Goal: Transaction & Acquisition: Book appointment/travel/reservation

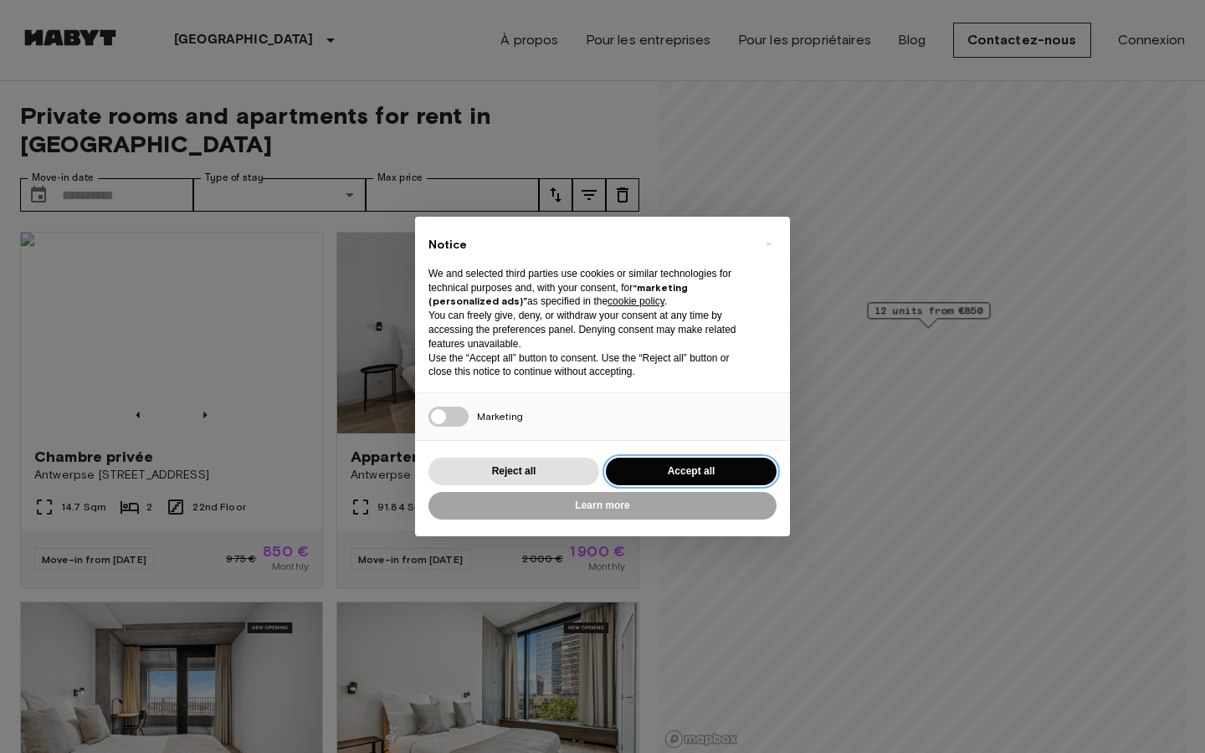
click at [700, 473] on button "Accept all" at bounding box center [691, 472] width 171 height 28
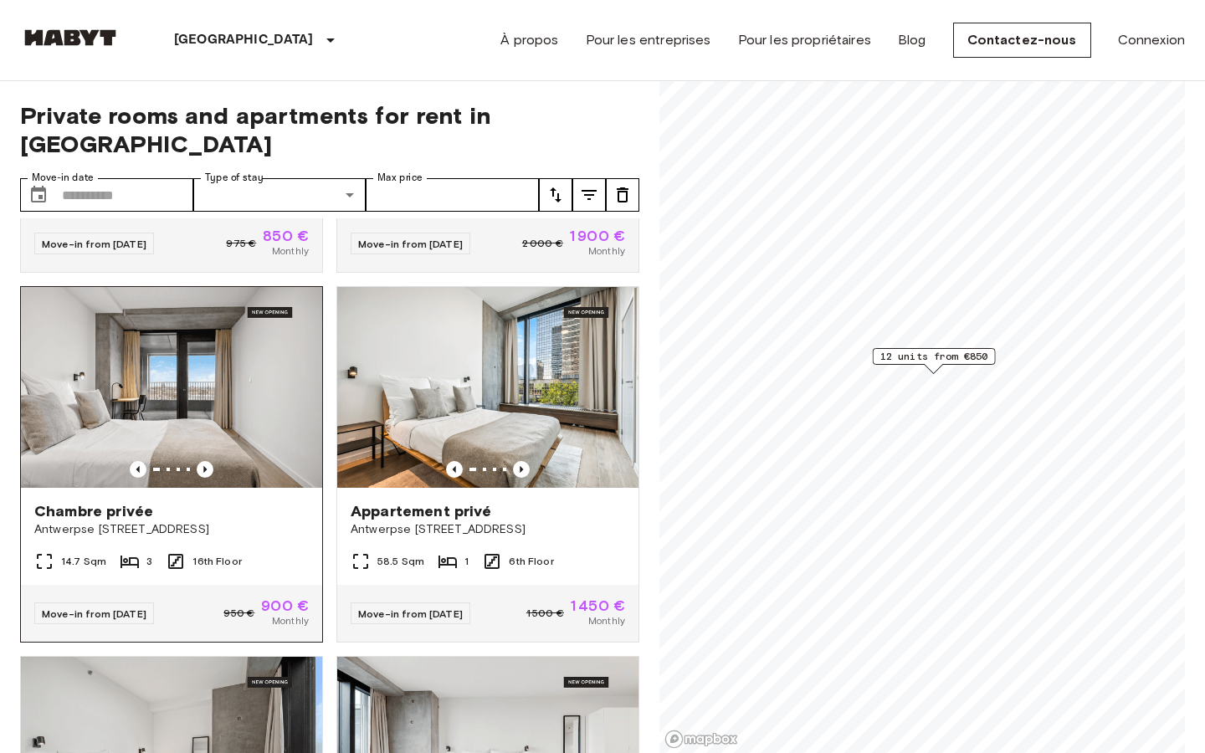
scroll to position [340, 0]
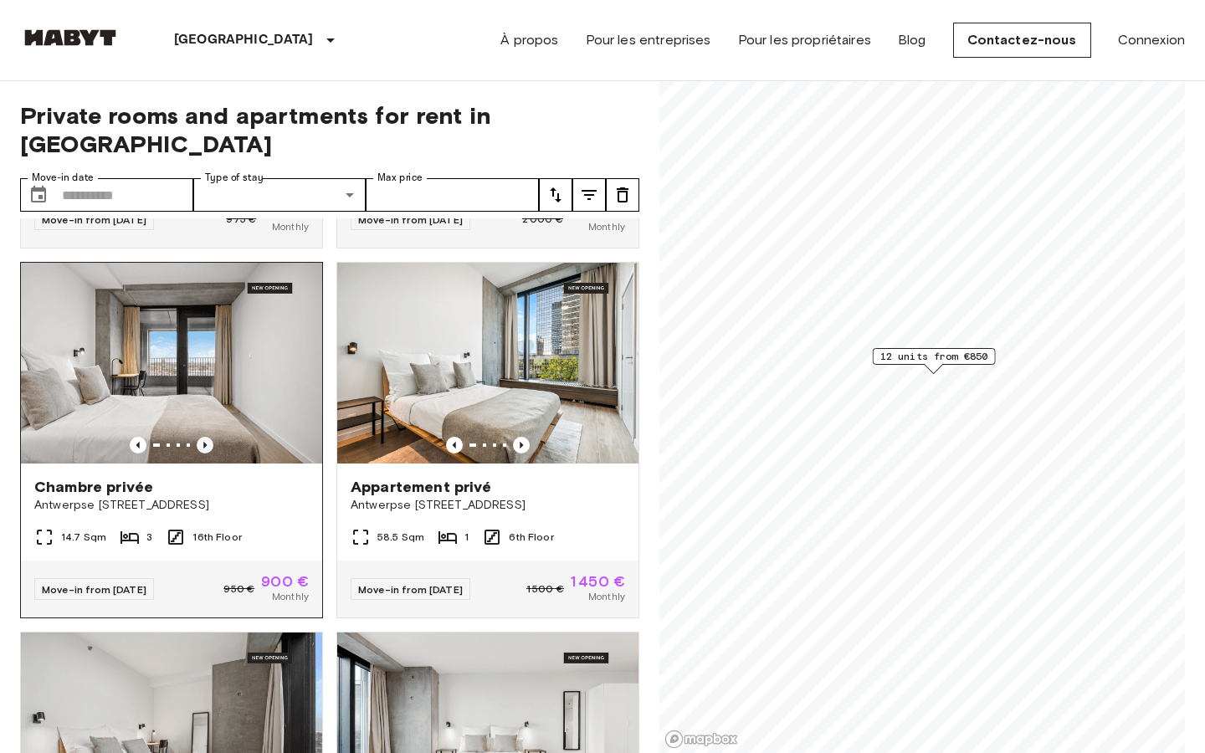
click at [201, 437] on icon "Previous image" at bounding box center [205, 445] width 17 height 17
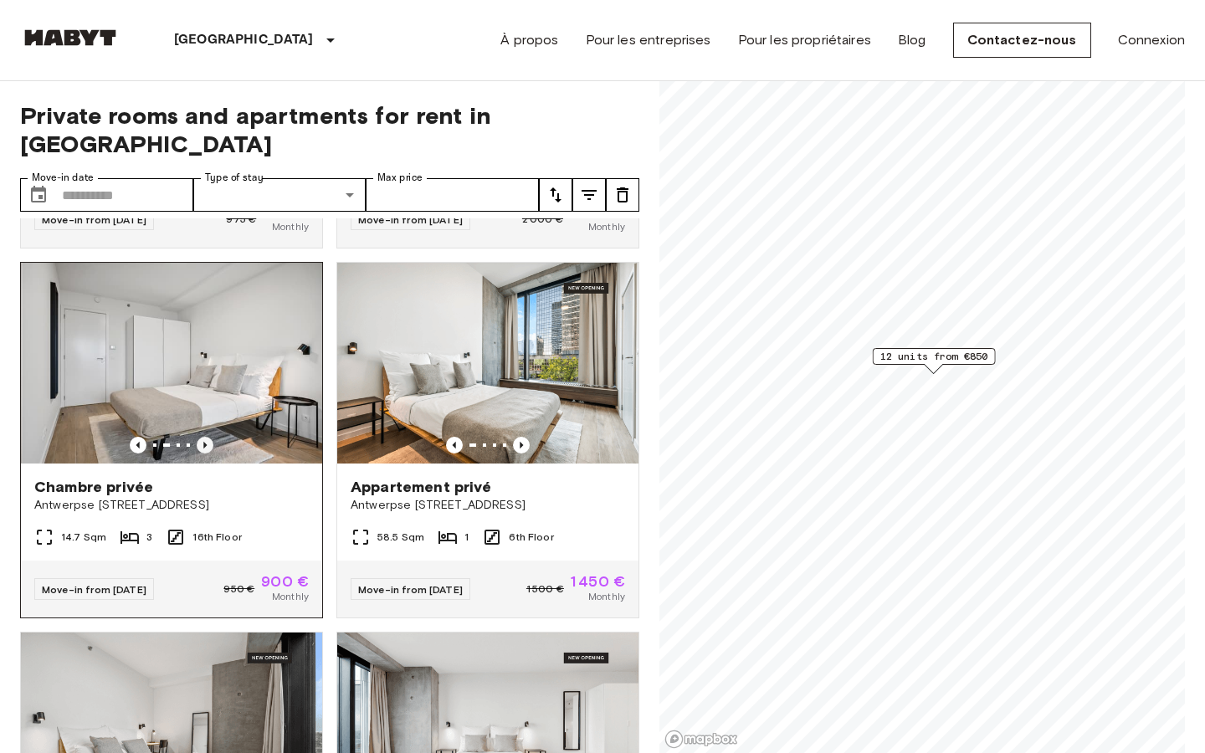
click at [201, 437] on icon "Previous image" at bounding box center [205, 445] width 17 height 17
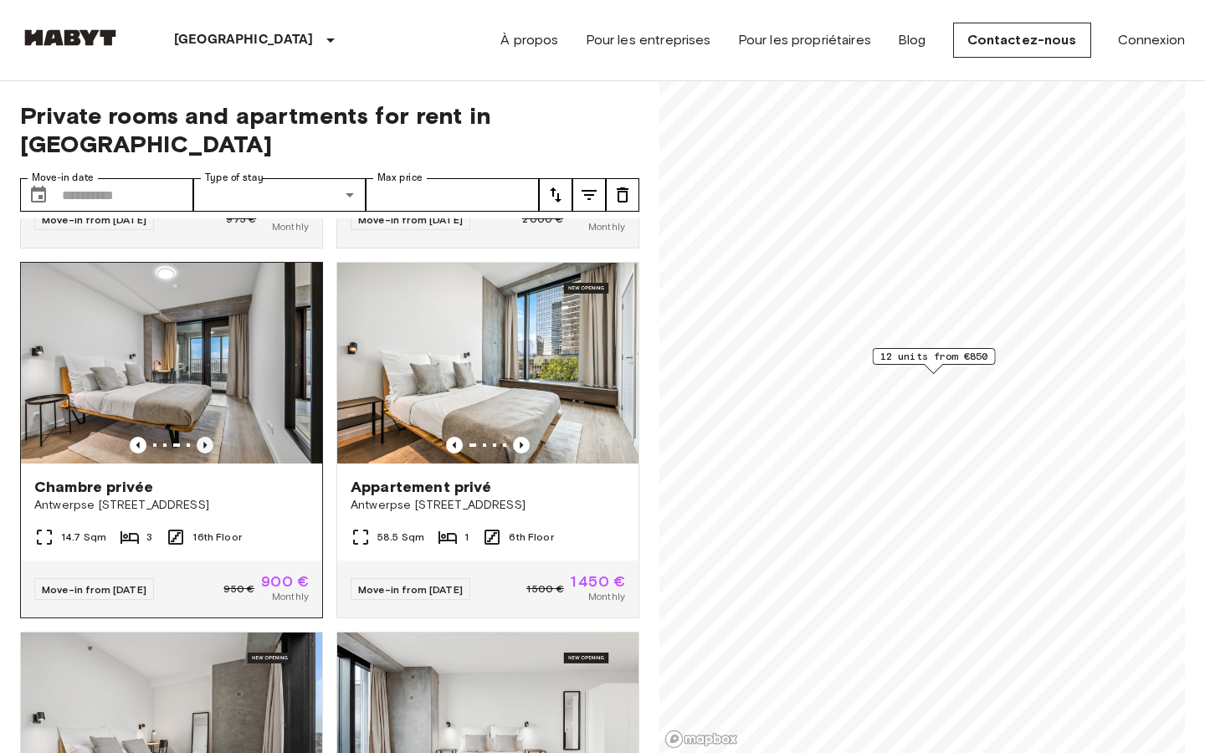
click at [201, 437] on icon "Previous image" at bounding box center [205, 445] width 17 height 17
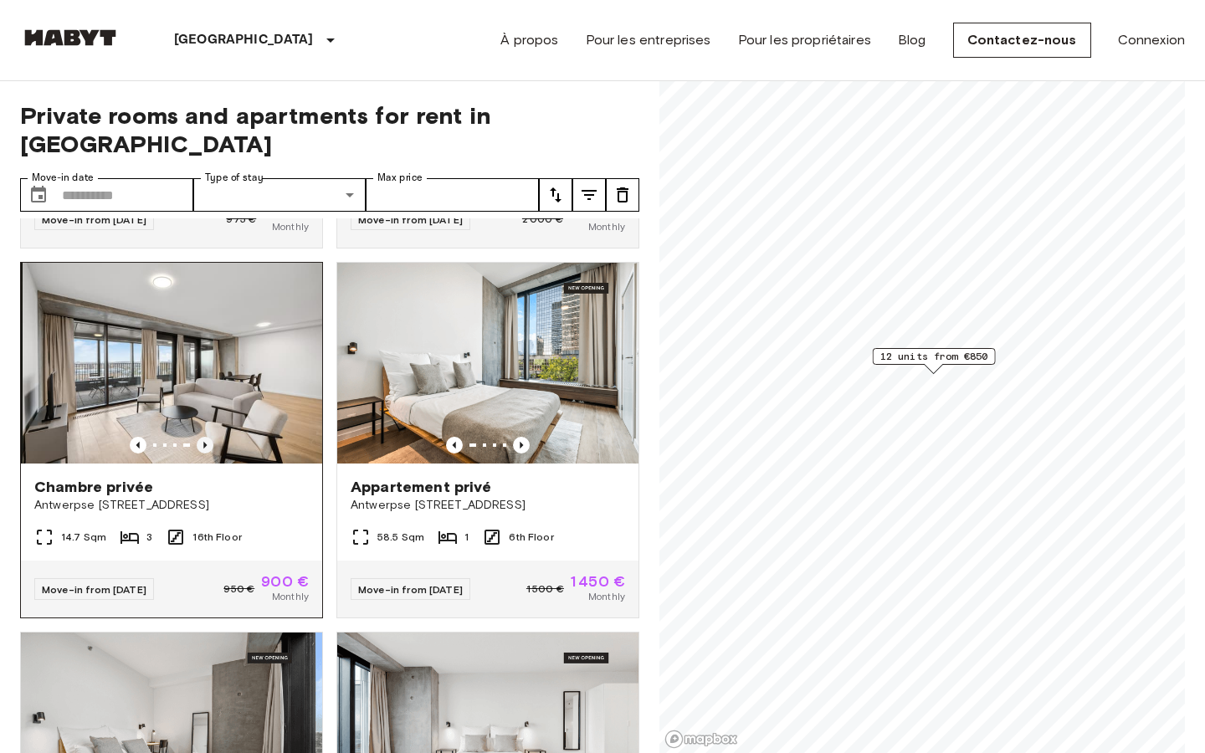
click at [201, 437] on icon "Previous image" at bounding box center [205, 445] width 17 height 17
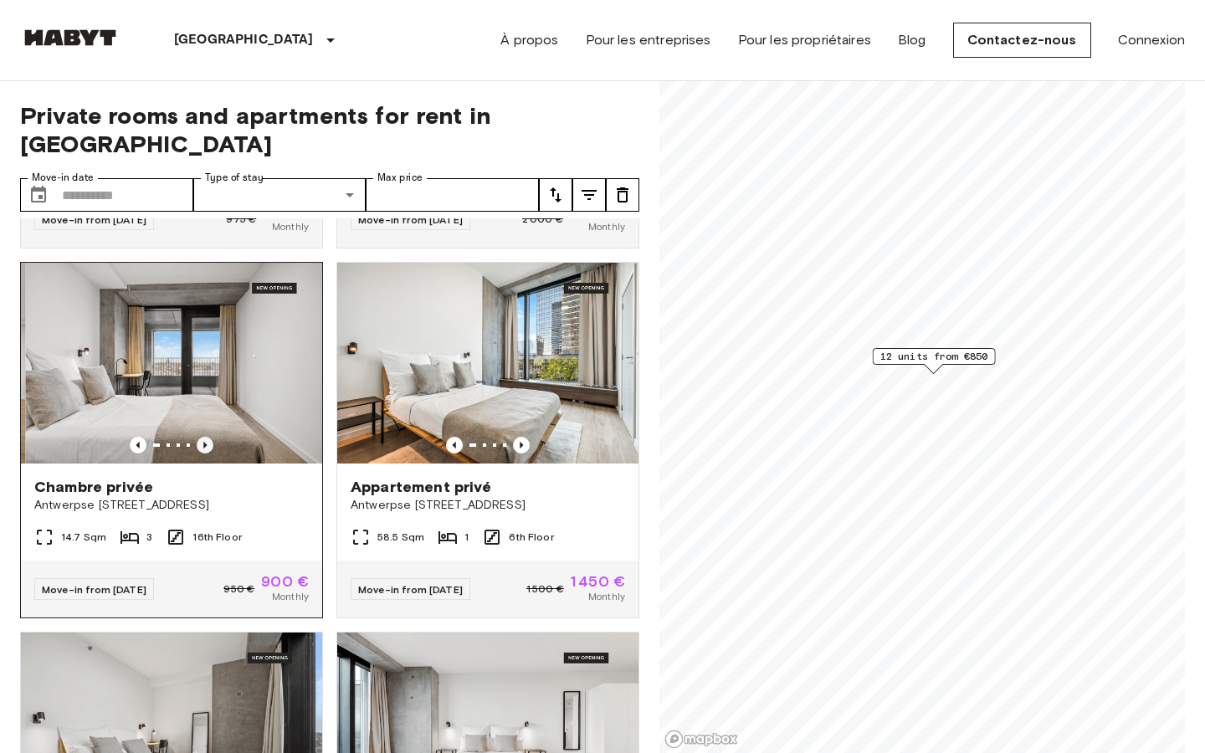
click at [201, 437] on icon "Previous image" at bounding box center [205, 445] width 17 height 17
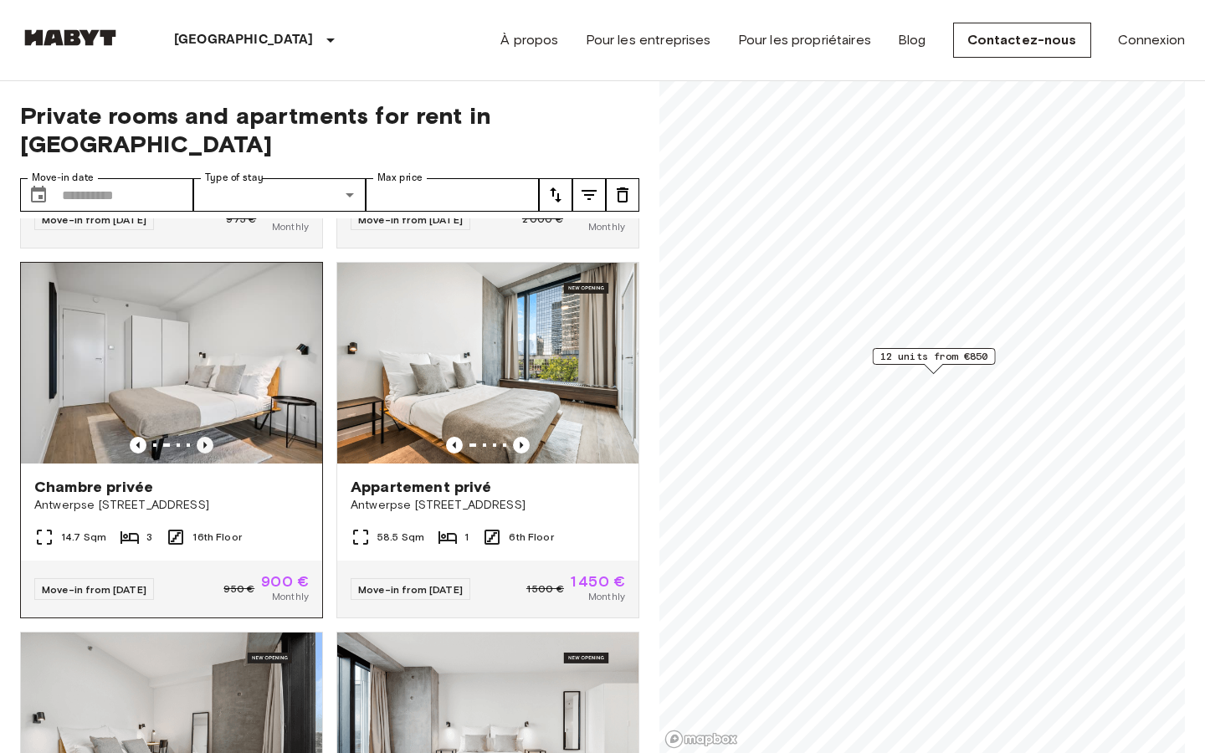
click at [201, 437] on icon "Previous image" at bounding box center [205, 445] width 17 height 17
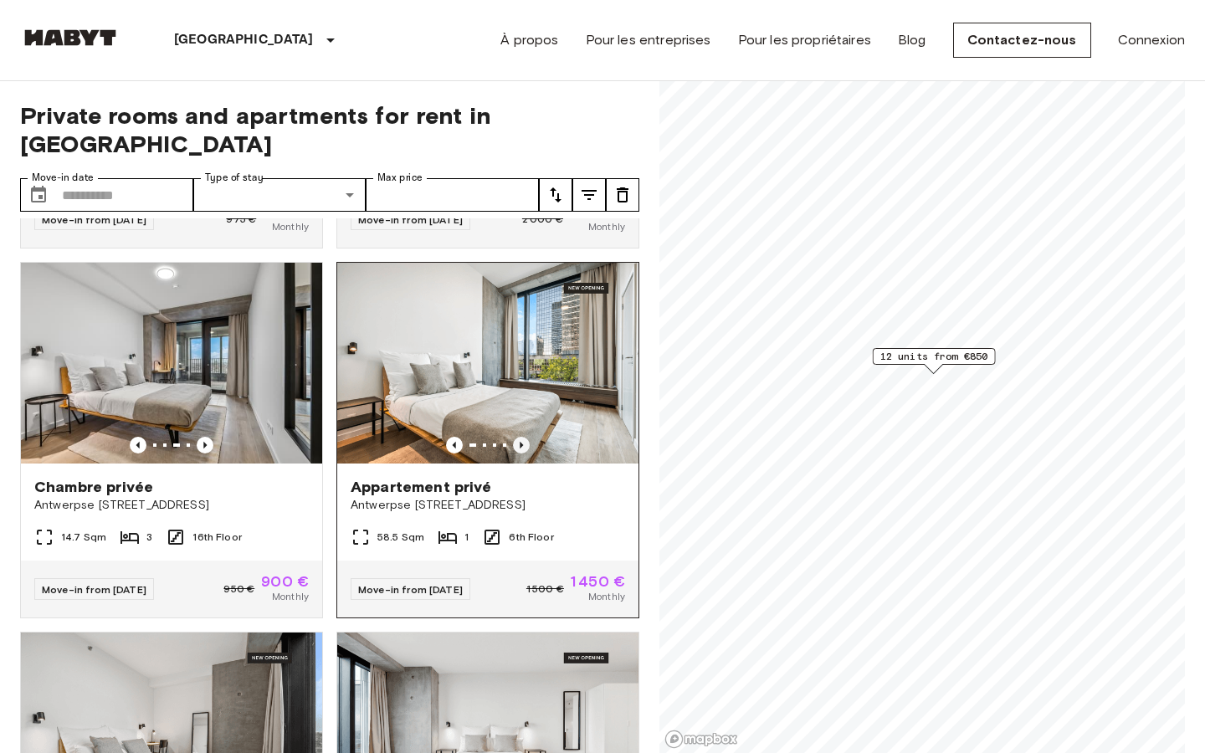
click at [519, 437] on icon "Previous image" at bounding box center [521, 445] width 17 height 17
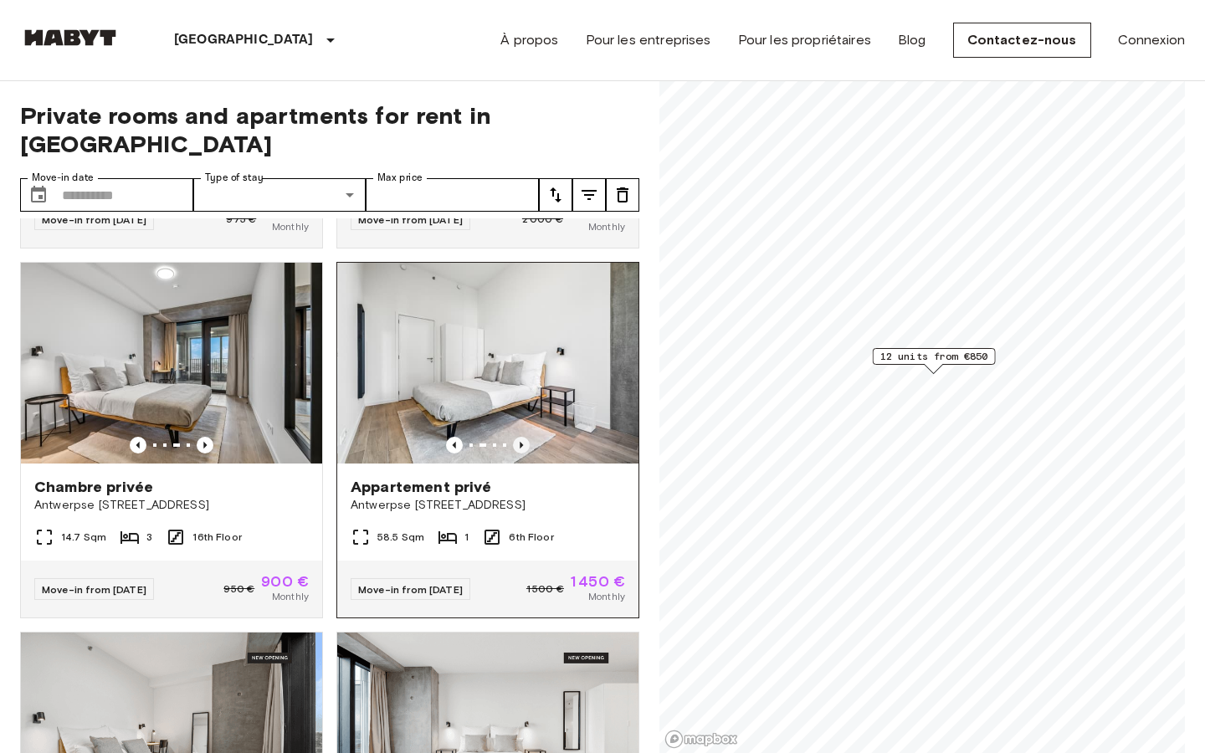
click at [519, 437] on icon "Previous image" at bounding box center [521, 445] width 17 height 17
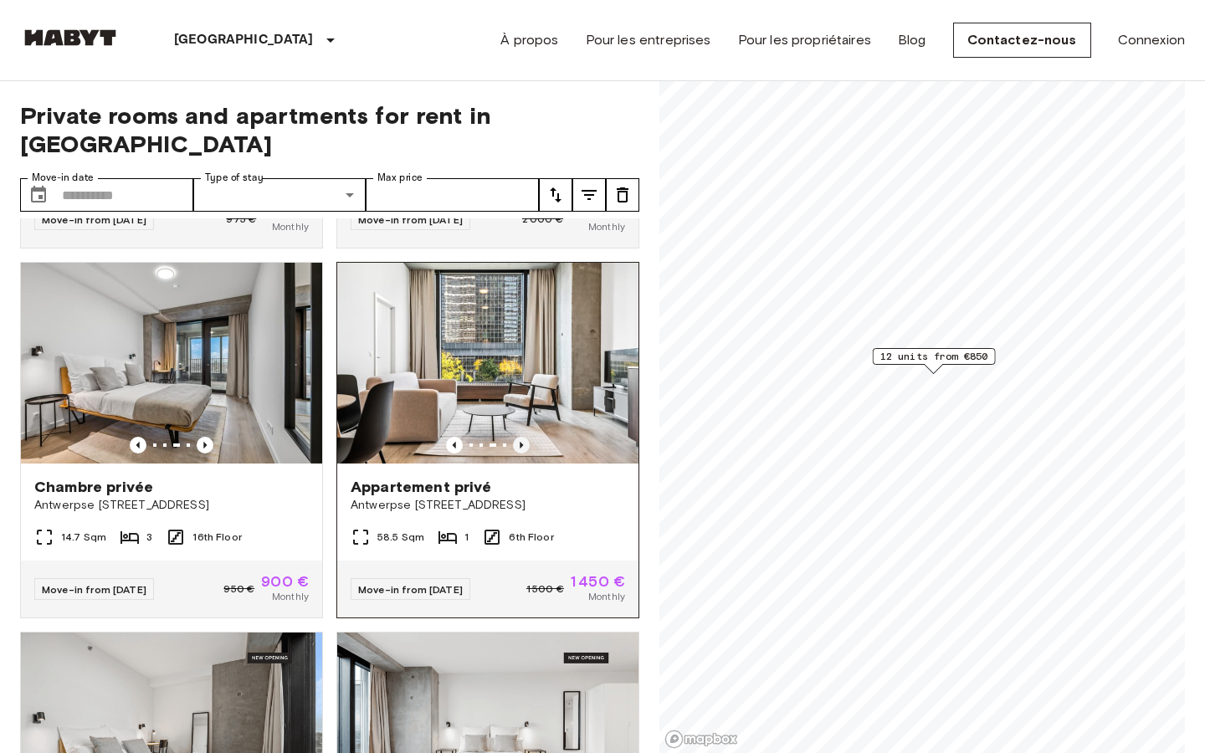
click at [519, 437] on icon "Previous image" at bounding box center [521, 445] width 17 height 17
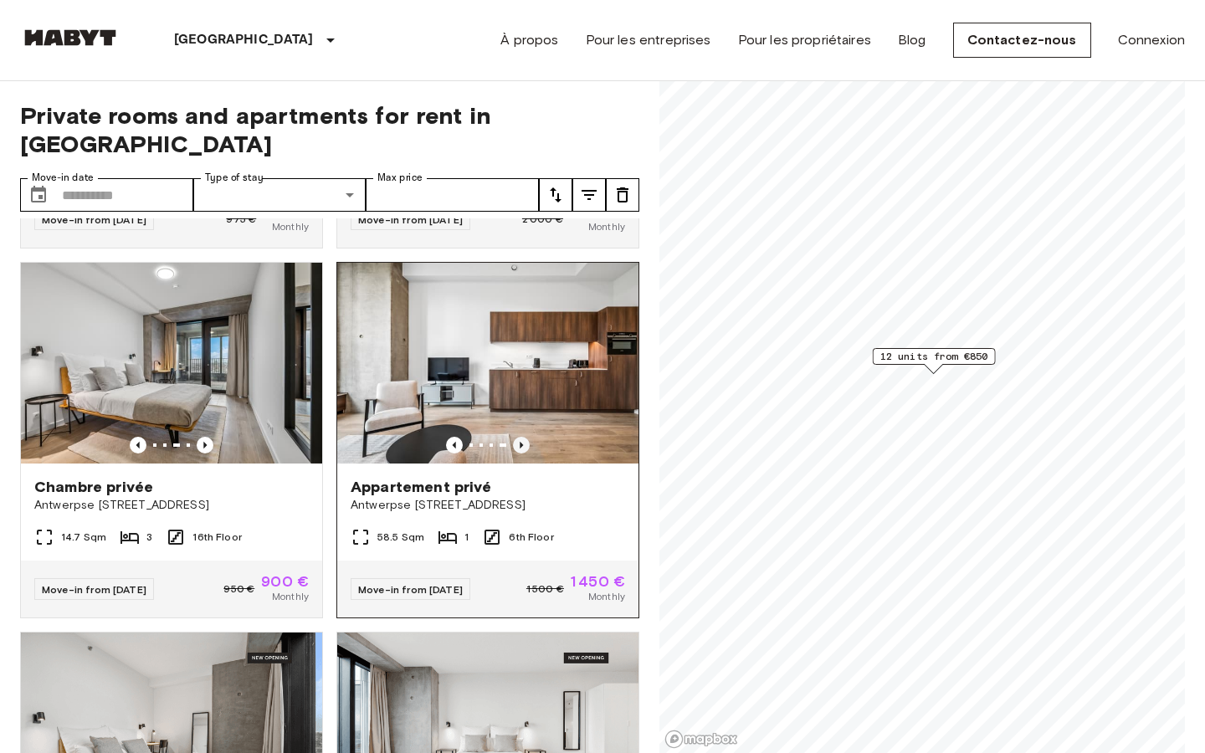
click at [519, 437] on icon "Previous image" at bounding box center [521, 445] width 17 height 17
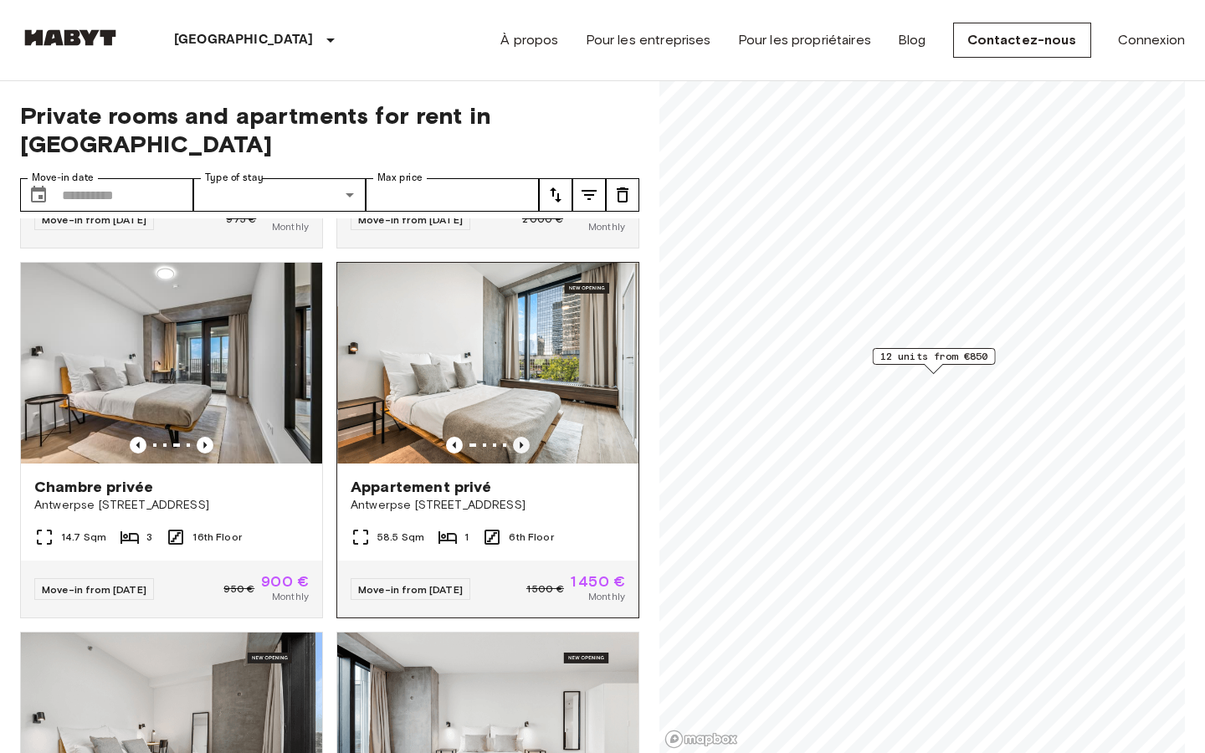
click at [519, 437] on icon "Previous image" at bounding box center [521, 445] width 17 height 17
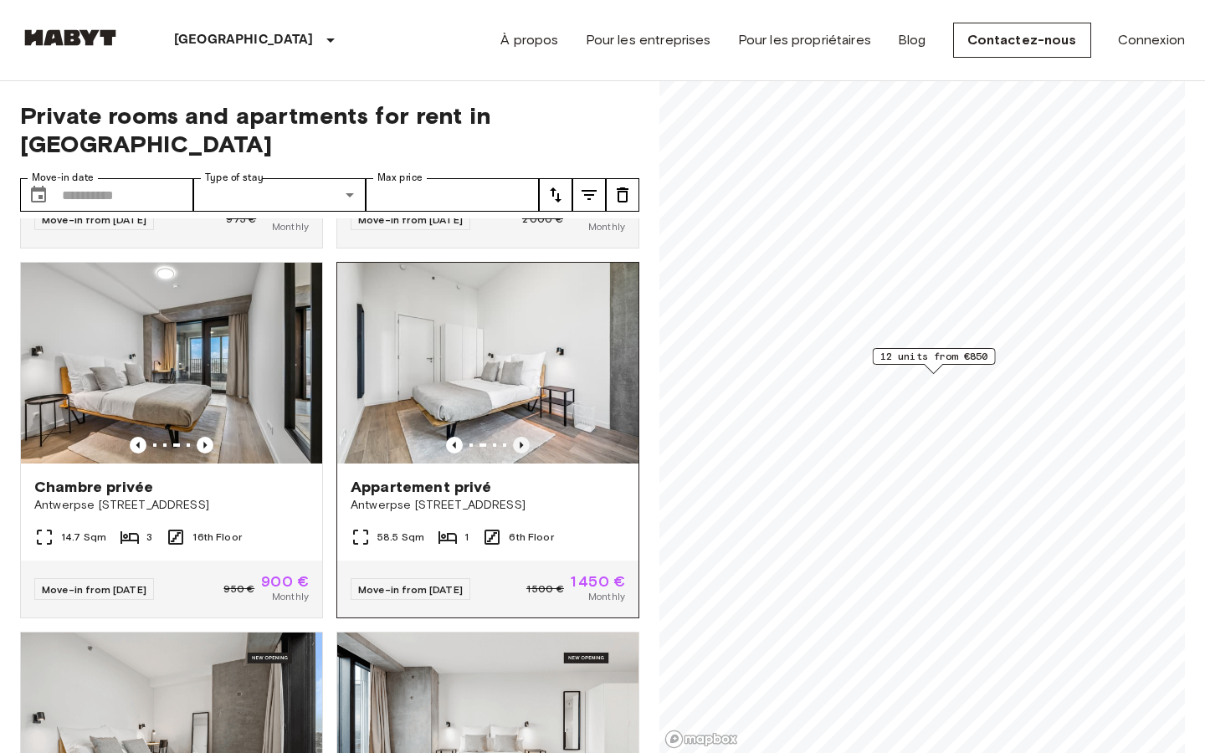
click at [519, 437] on icon "Previous image" at bounding box center [521, 445] width 17 height 17
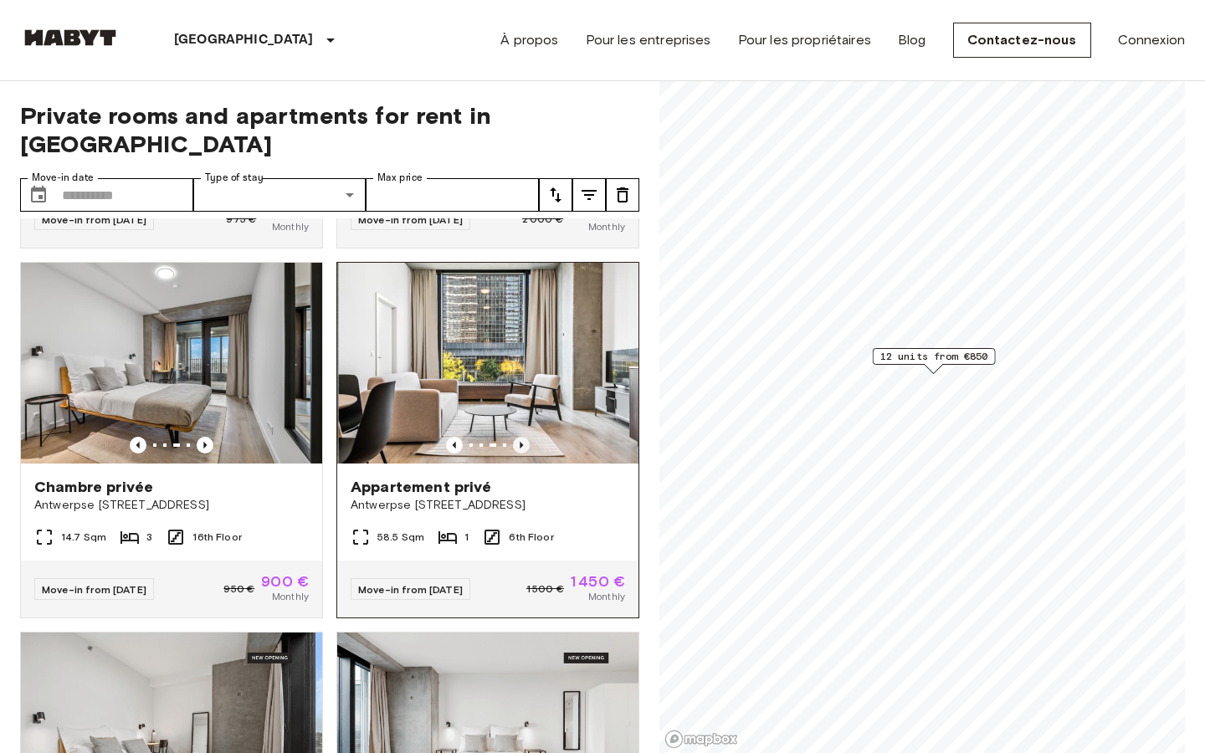
click at [519, 437] on icon "Previous image" at bounding box center [521, 445] width 17 height 17
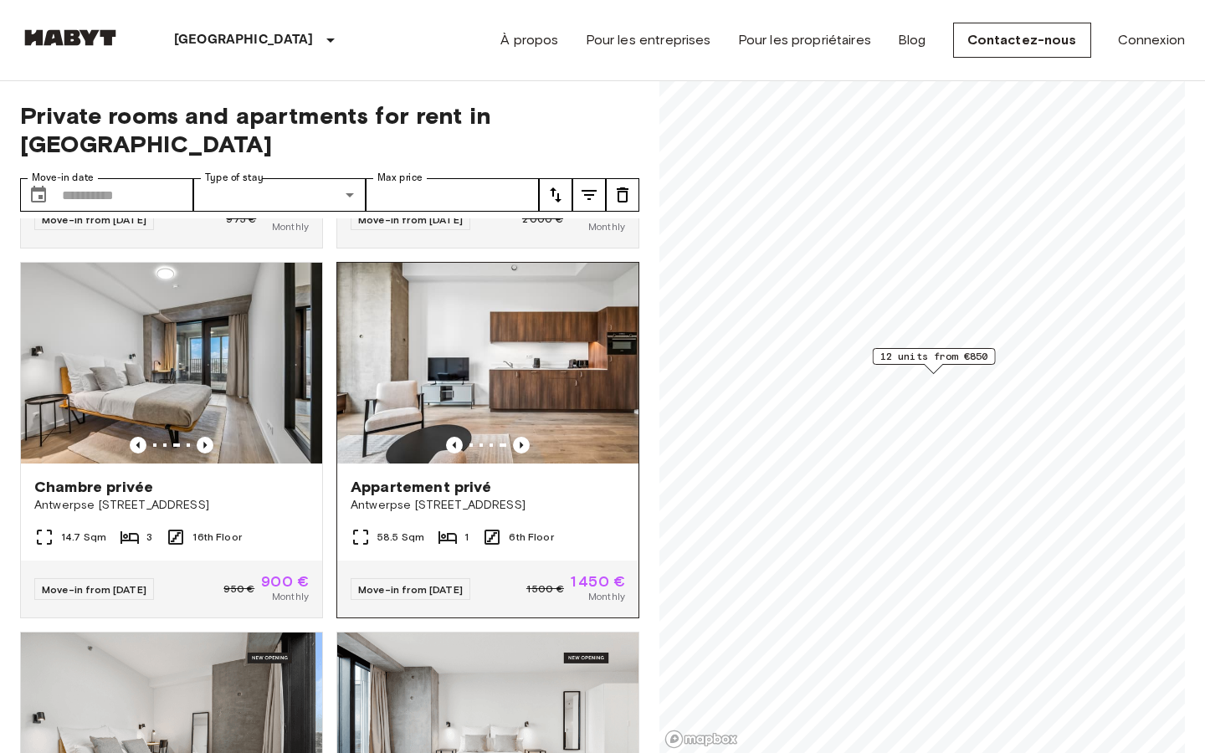
click at [489, 560] on div "Move-in from 02 Sep 25 1 500 € 1 450 € Monthly" at bounding box center [487, 588] width 301 height 57
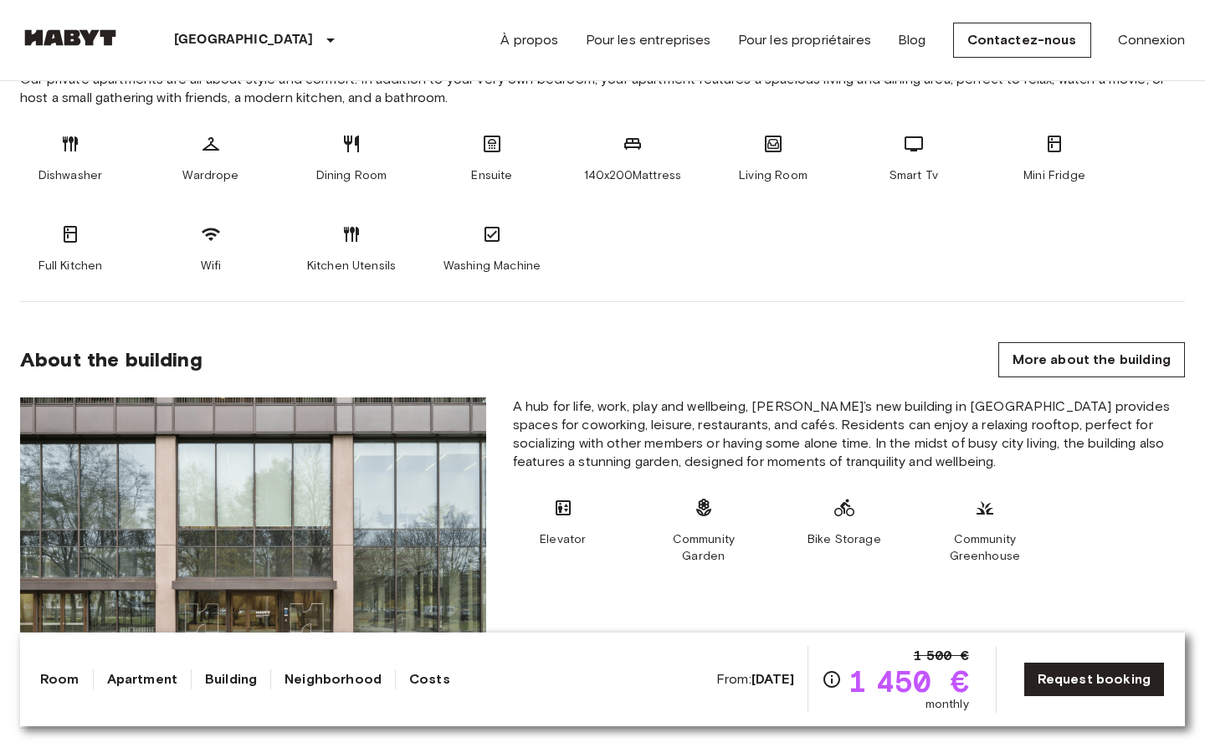
scroll to position [691, 0]
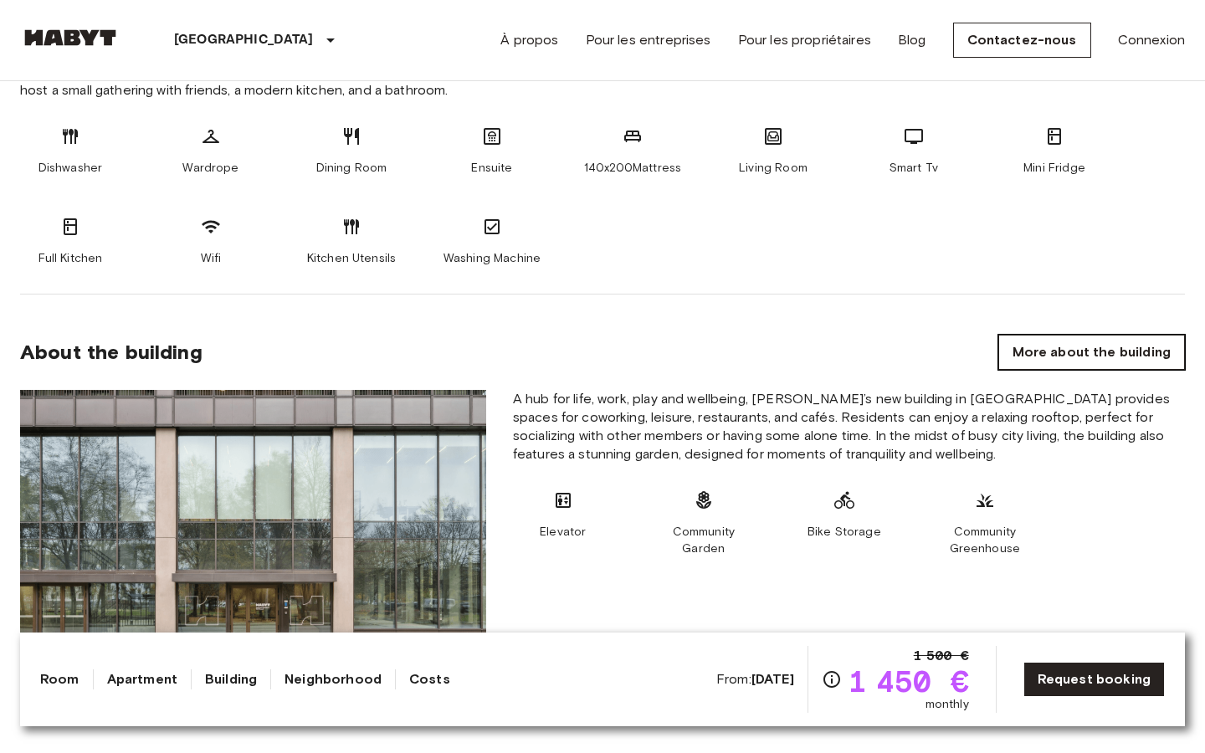
click at [1101, 344] on link "More about the building" at bounding box center [1091, 352] width 187 height 35
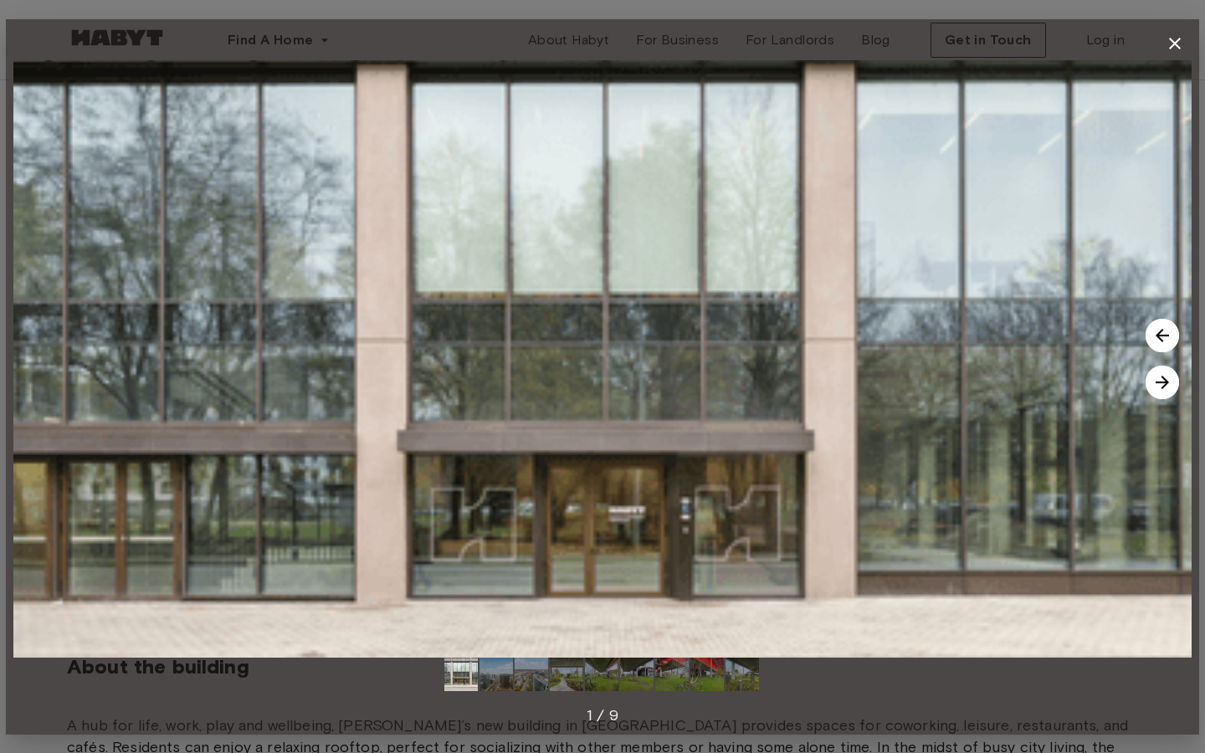
click at [1156, 385] on img at bounding box center [1161, 382] width 33 height 33
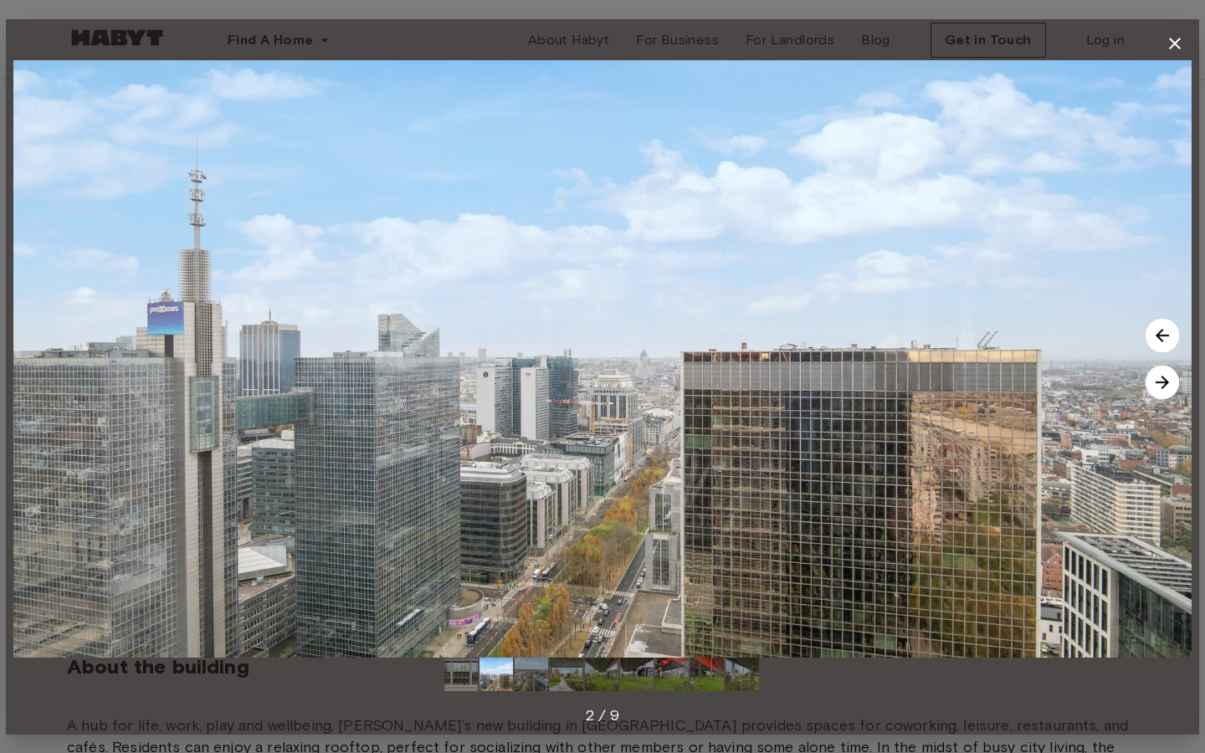
click at [1156, 385] on img at bounding box center [1161, 382] width 33 height 33
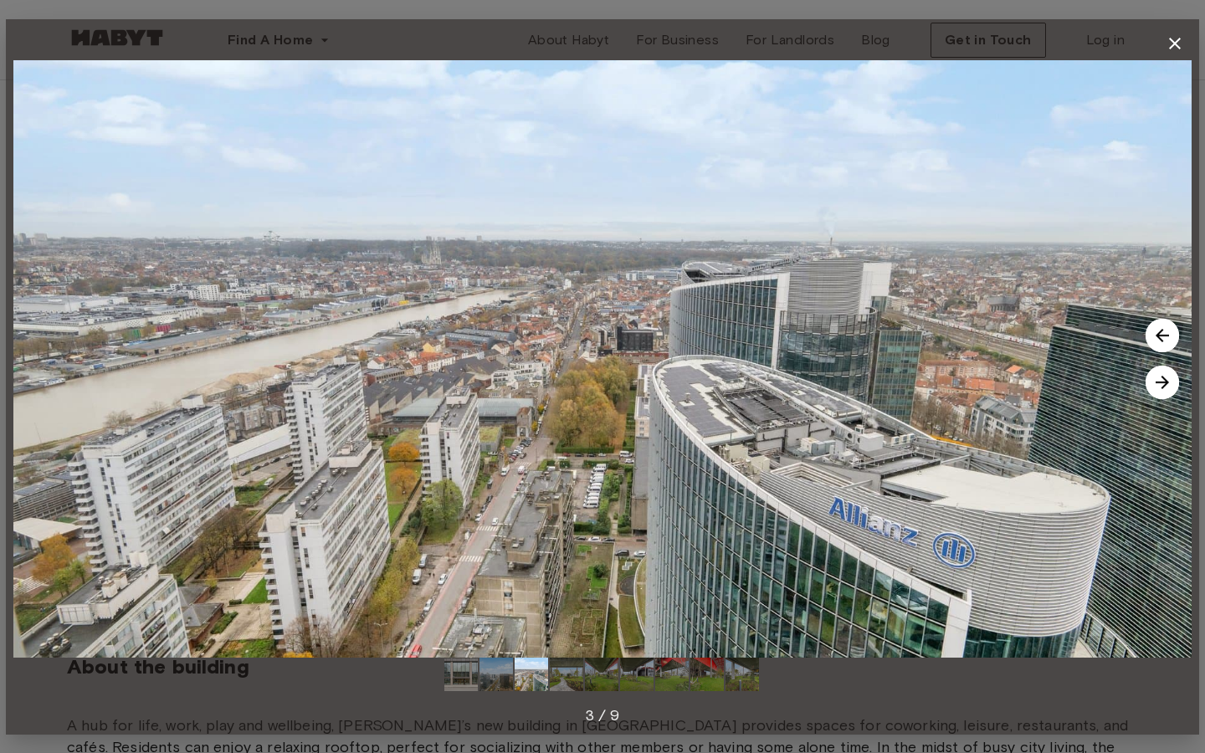
click at [1156, 385] on img at bounding box center [1161, 382] width 33 height 33
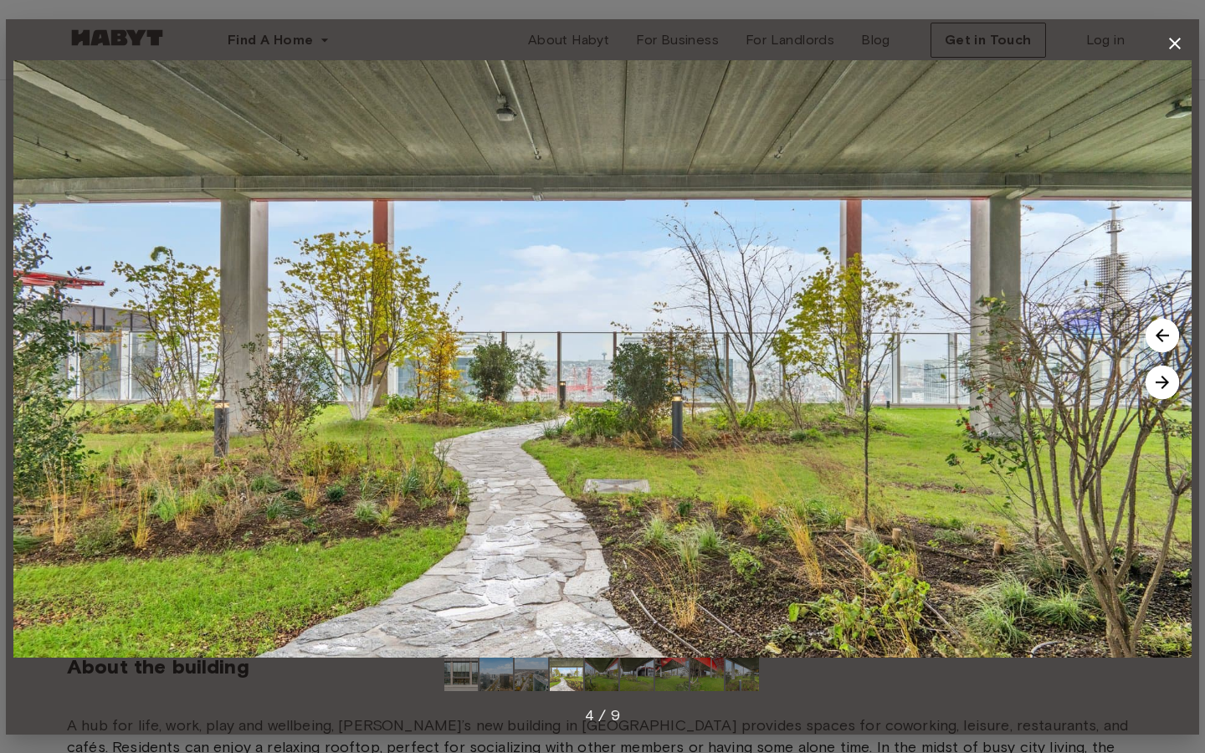
click at [1156, 385] on img at bounding box center [1161, 382] width 33 height 33
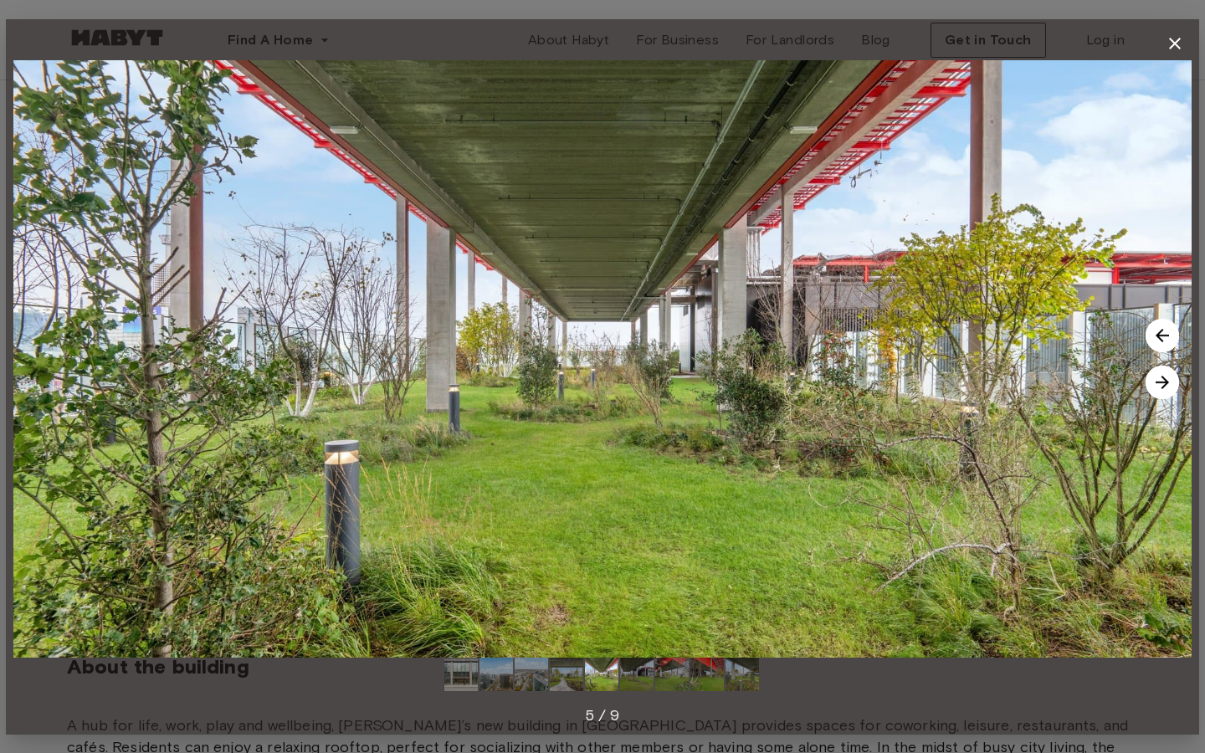
click at [1156, 385] on img at bounding box center [1161, 382] width 33 height 33
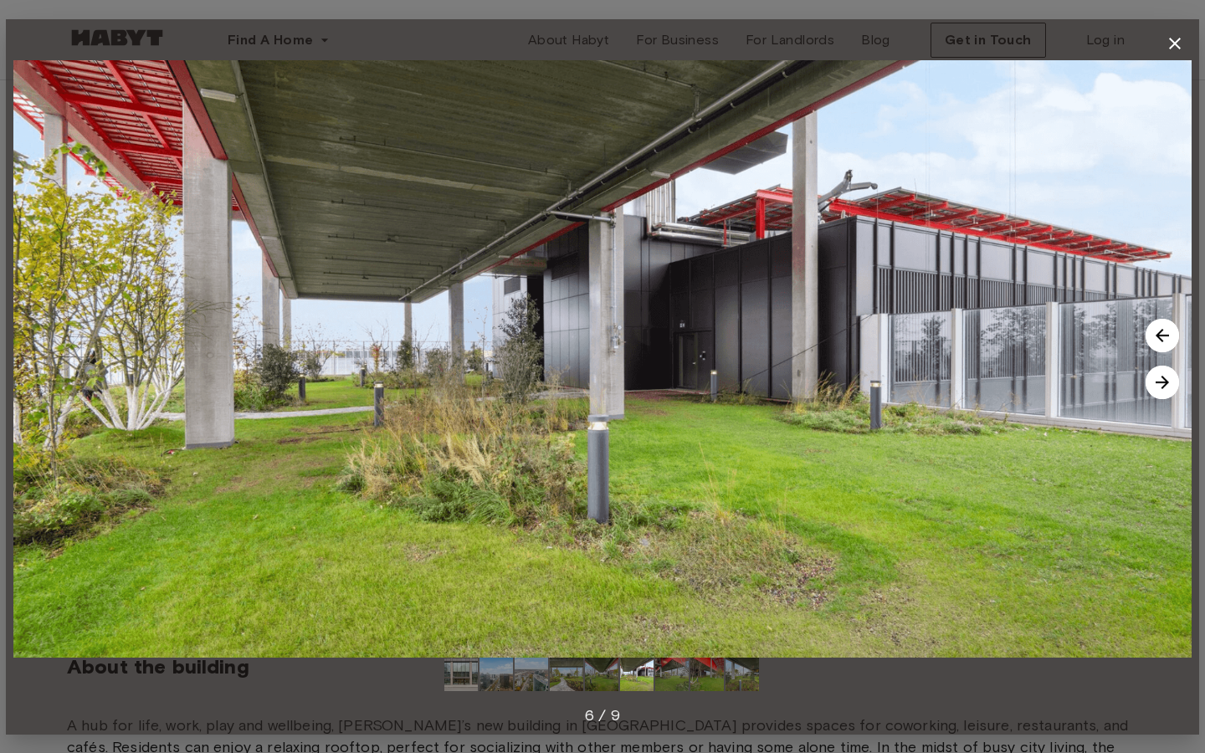
click at [1156, 384] on img at bounding box center [1161, 382] width 33 height 33
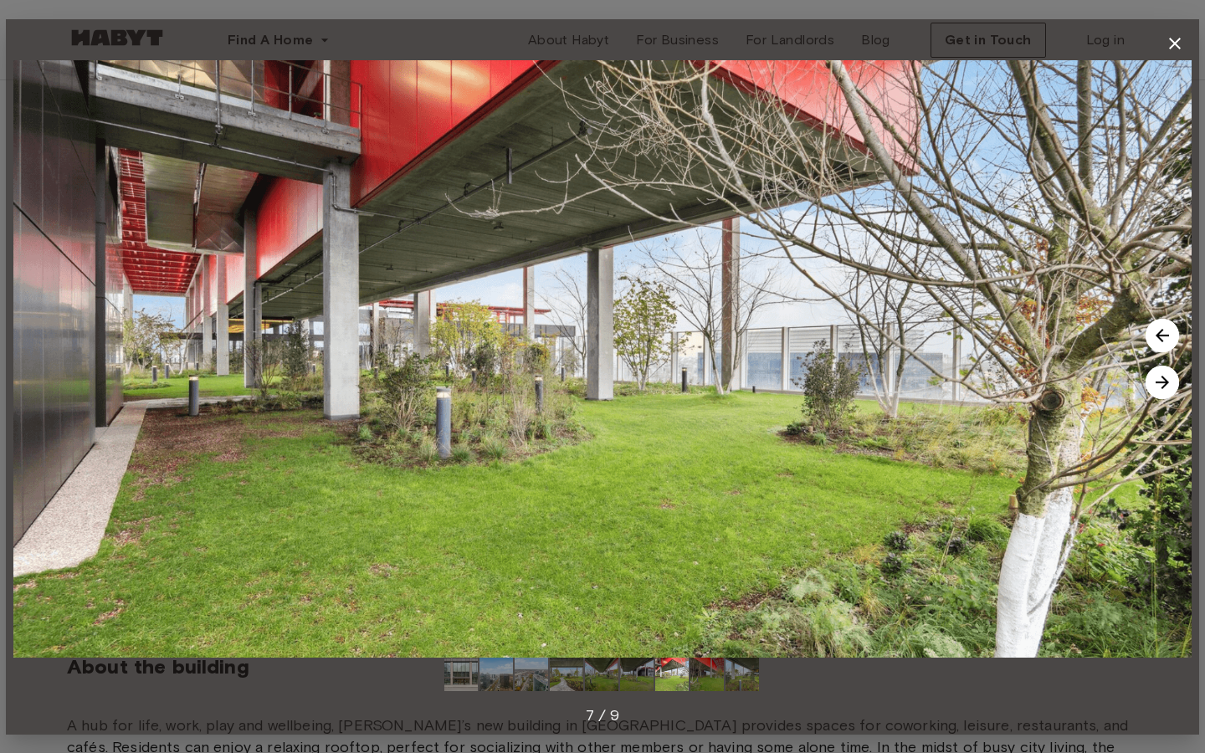
click at [1156, 384] on img at bounding box center [1161, 382] width 33 height 33
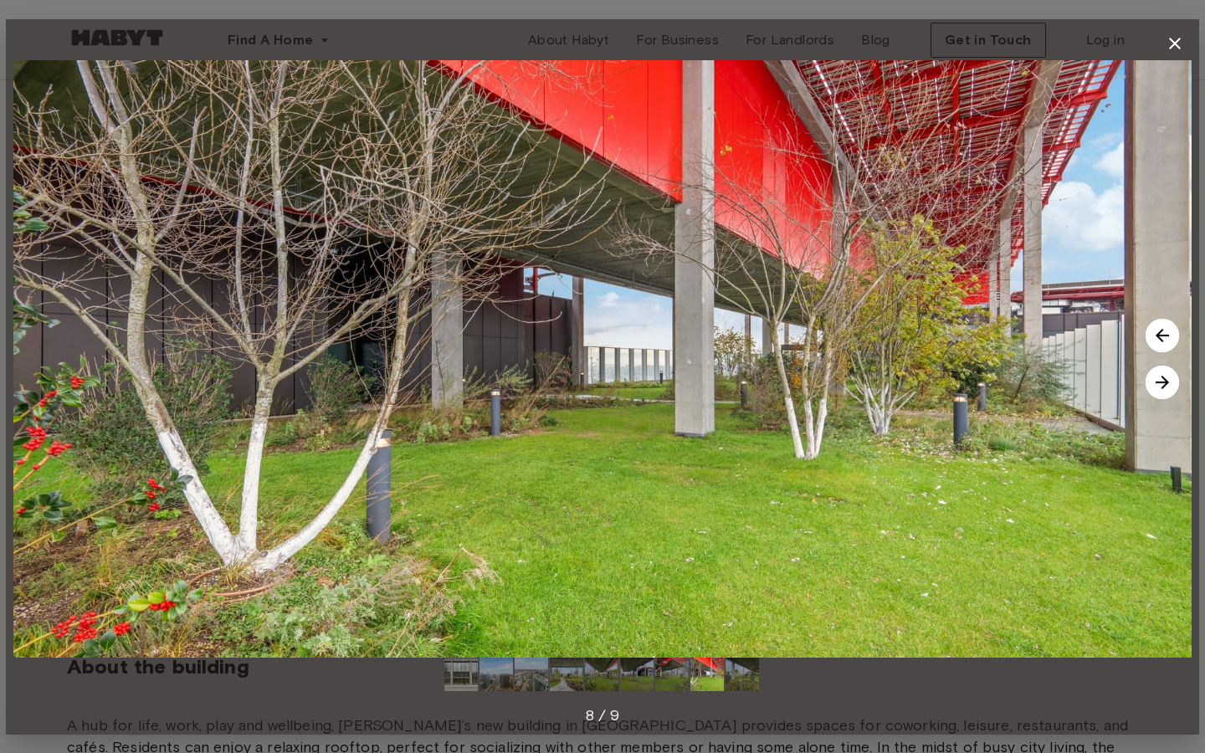
click at [1156, 384] on img at bounding box center [1161, 382] width 33 height 33
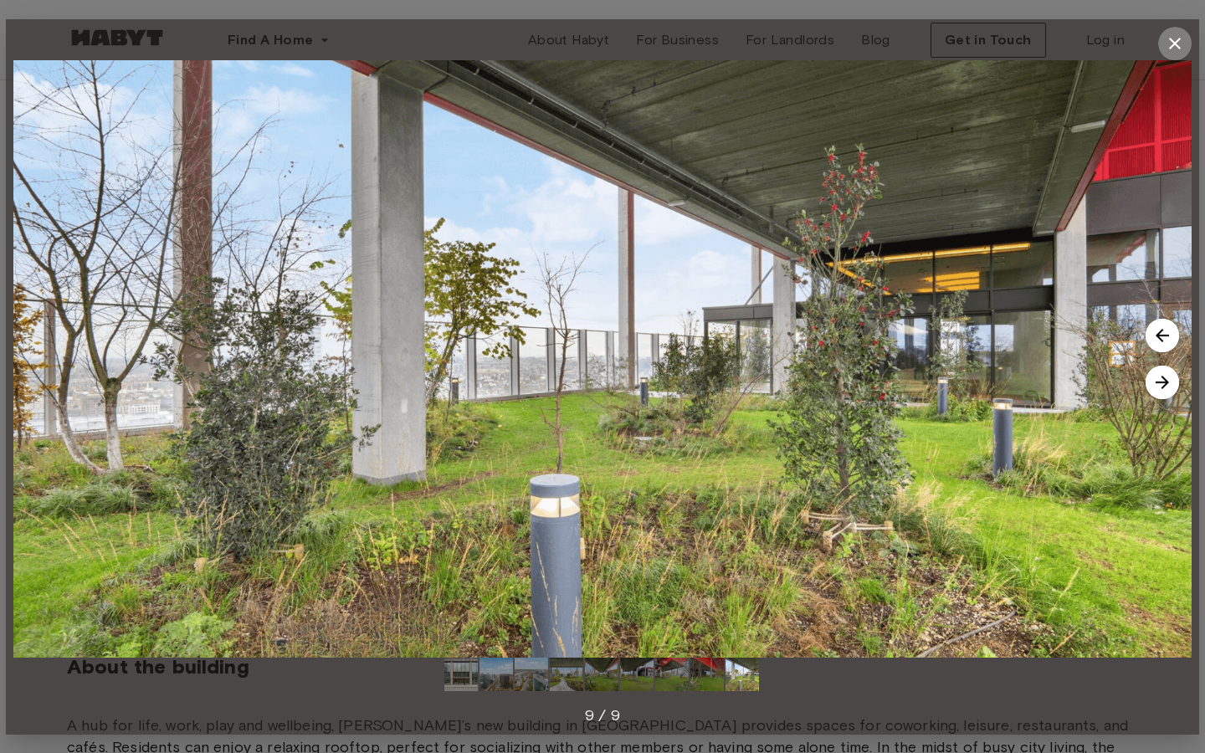
click at [1178, 41] on icon "button" at bounding box center [1174, 43] width 20 height 20
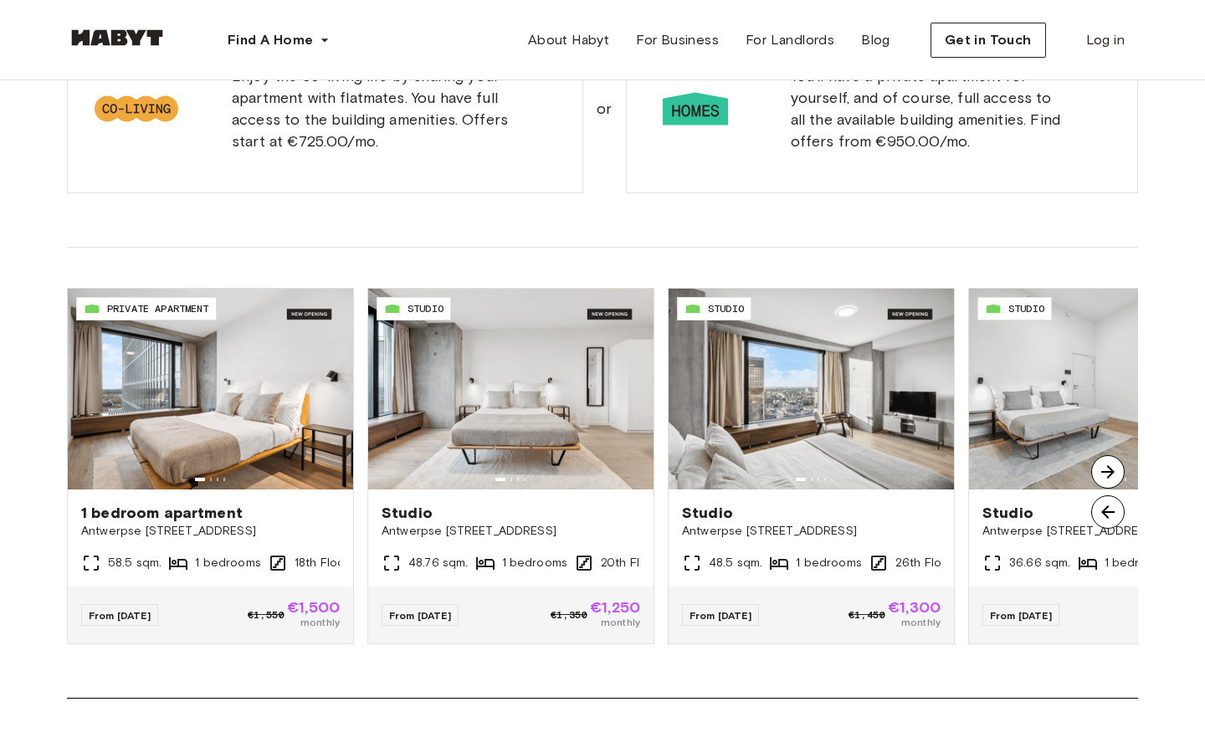
scroll to position [1105, 0]
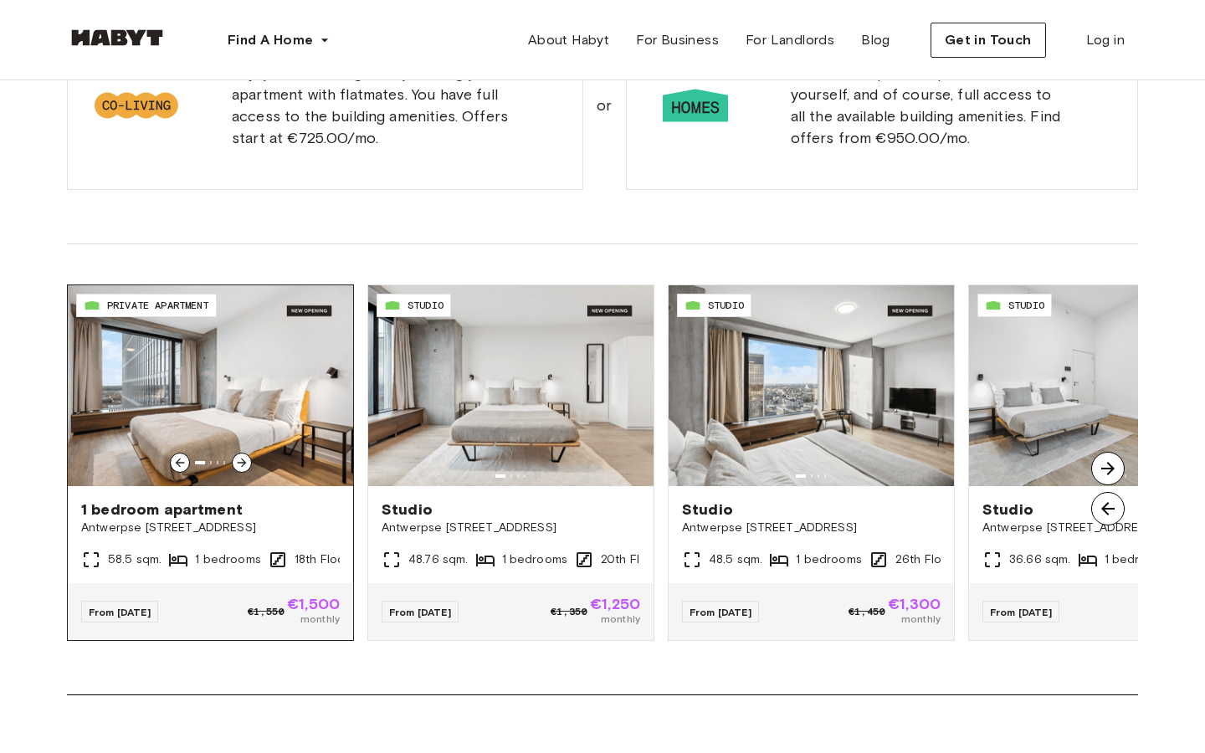
click at [323, 485] on img at bounding box center [210, 385] width 285 height 201
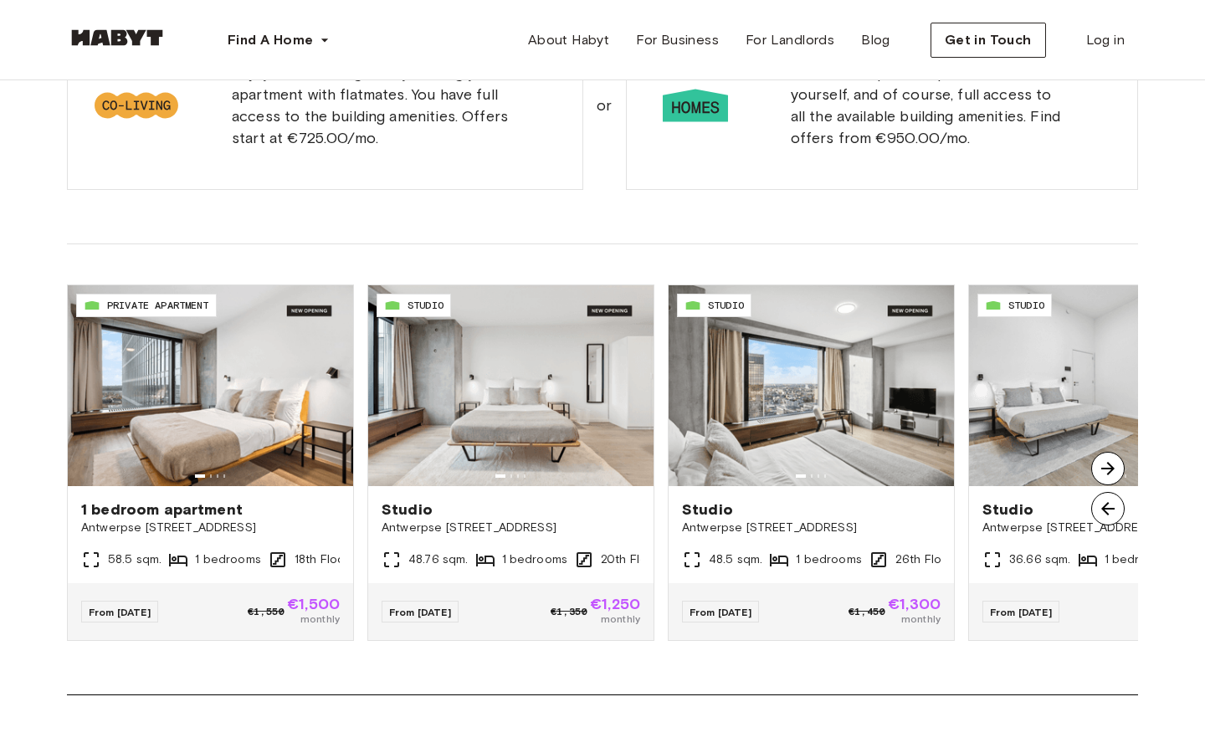
click at [1103, 468] on img at bounding box center [1107, 468] width 33 height 33
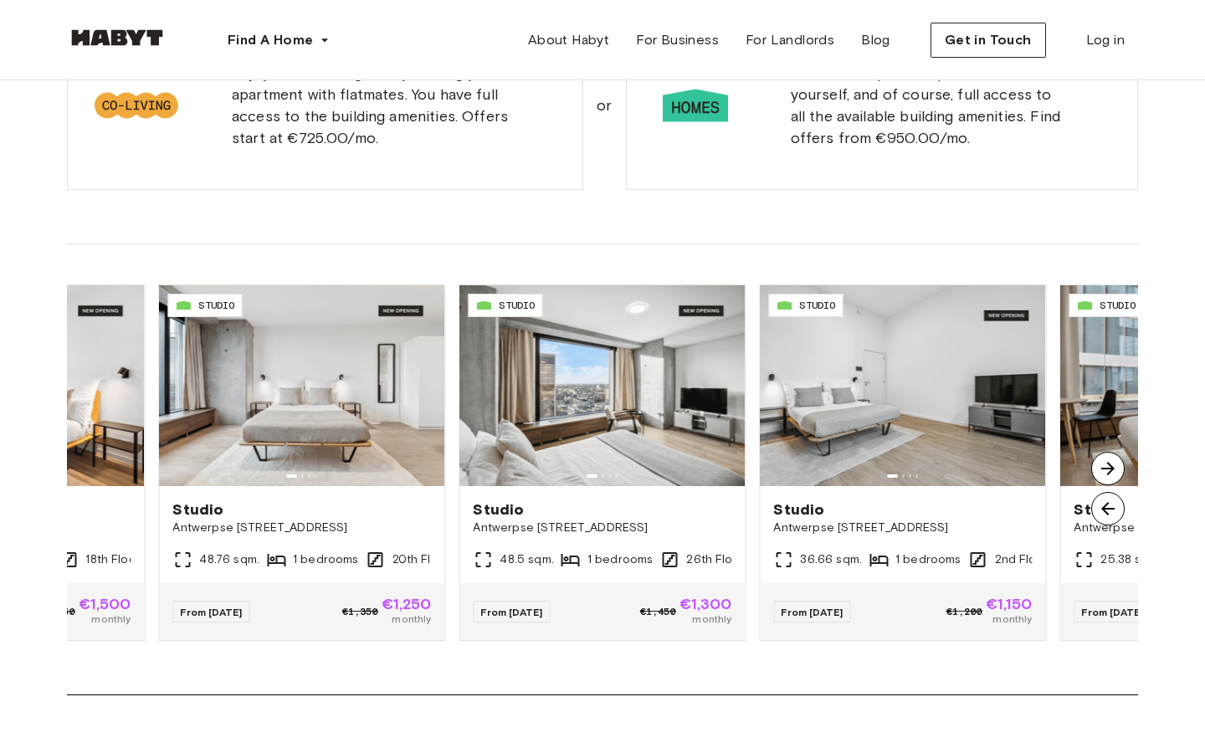
click at [1103, 468] on img at bounding box center [1107, 468] width 33 height 33
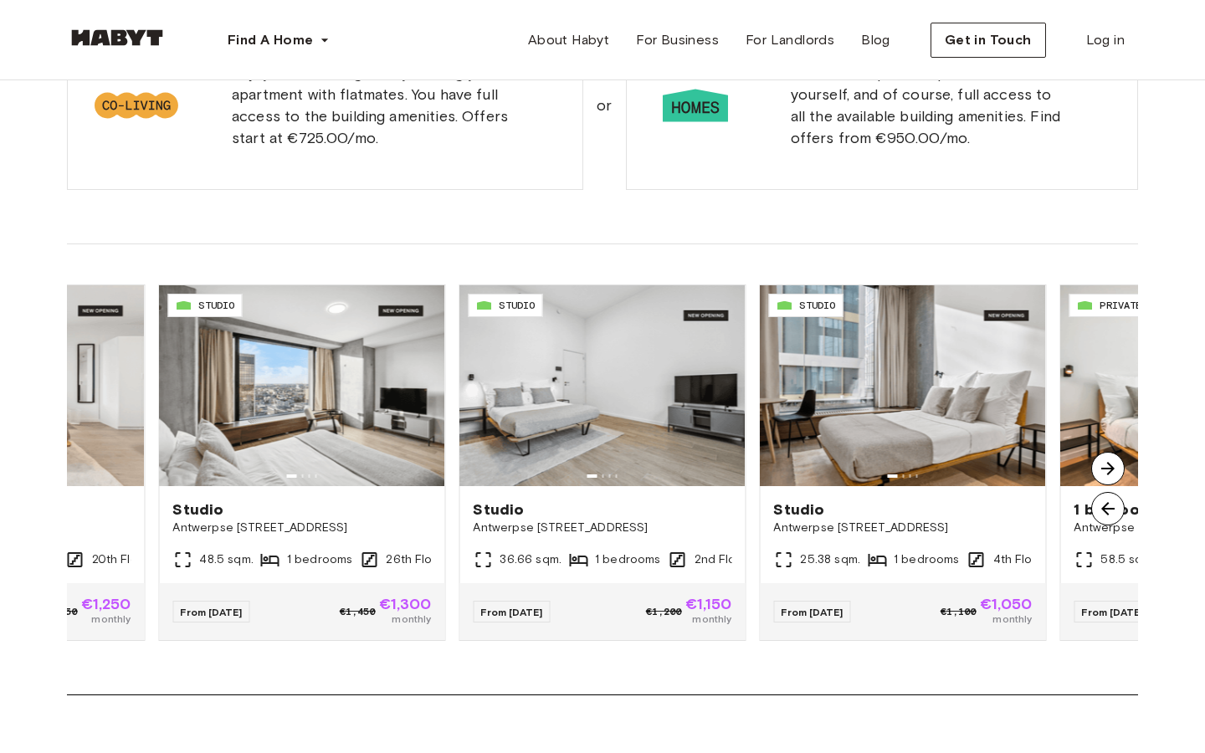
click at [1103, 469] on img at bounding box center [1107, 468] width 33 height 33
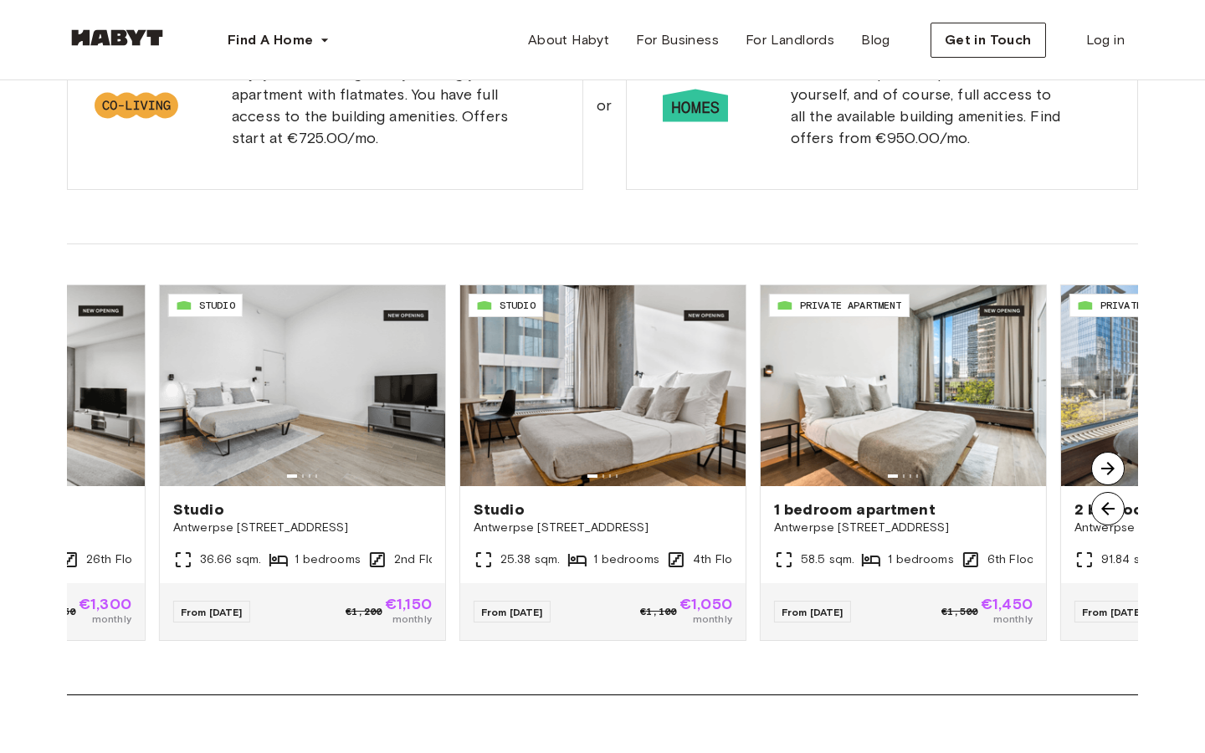
click at [1103, 469] on img at bounding box center [1107, 468] width 33 height 33
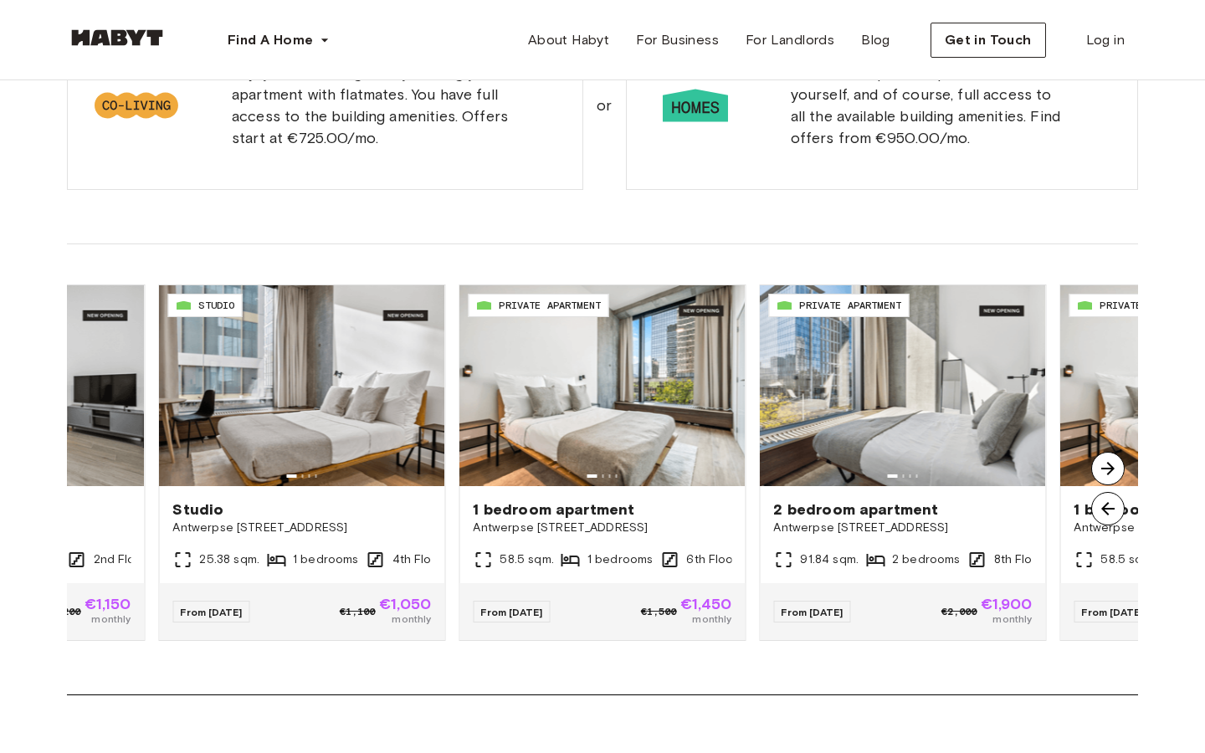
click at [1103, 469] on img at bounding box center [1107, 468] width 33 height 33
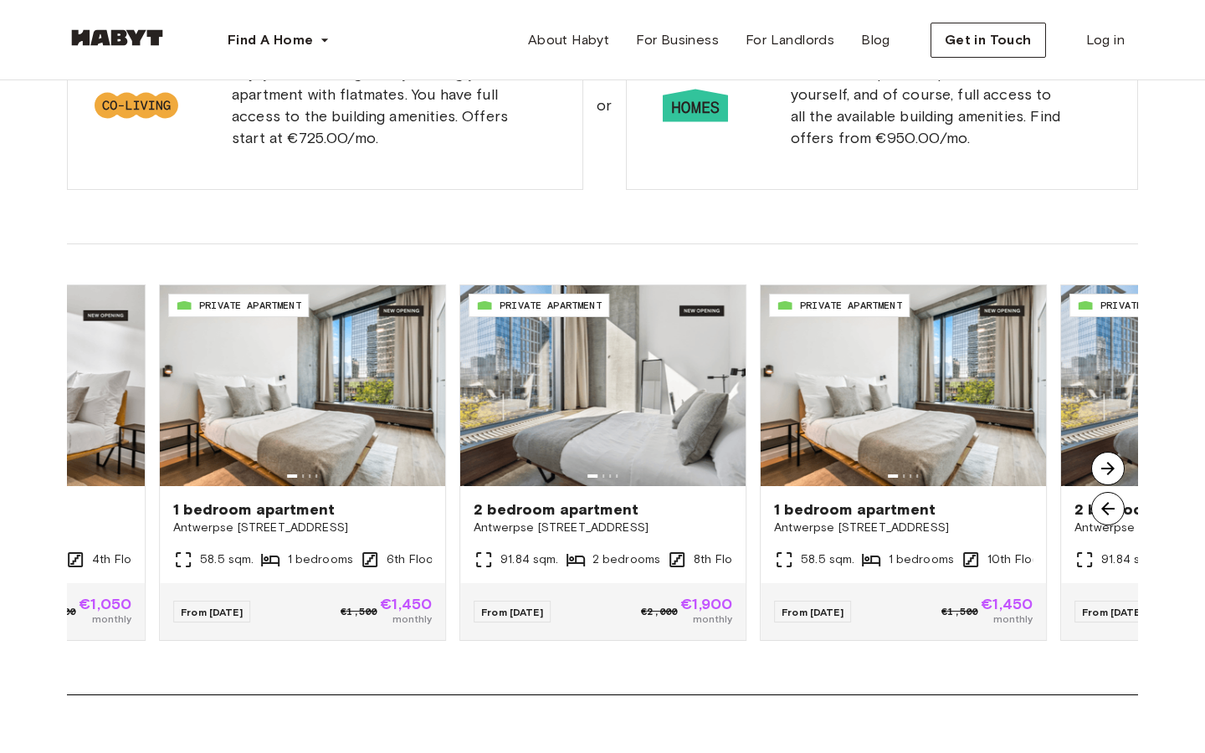
click at [1103, 469] on img at bounding box center [1107, 468] width 33 height 33
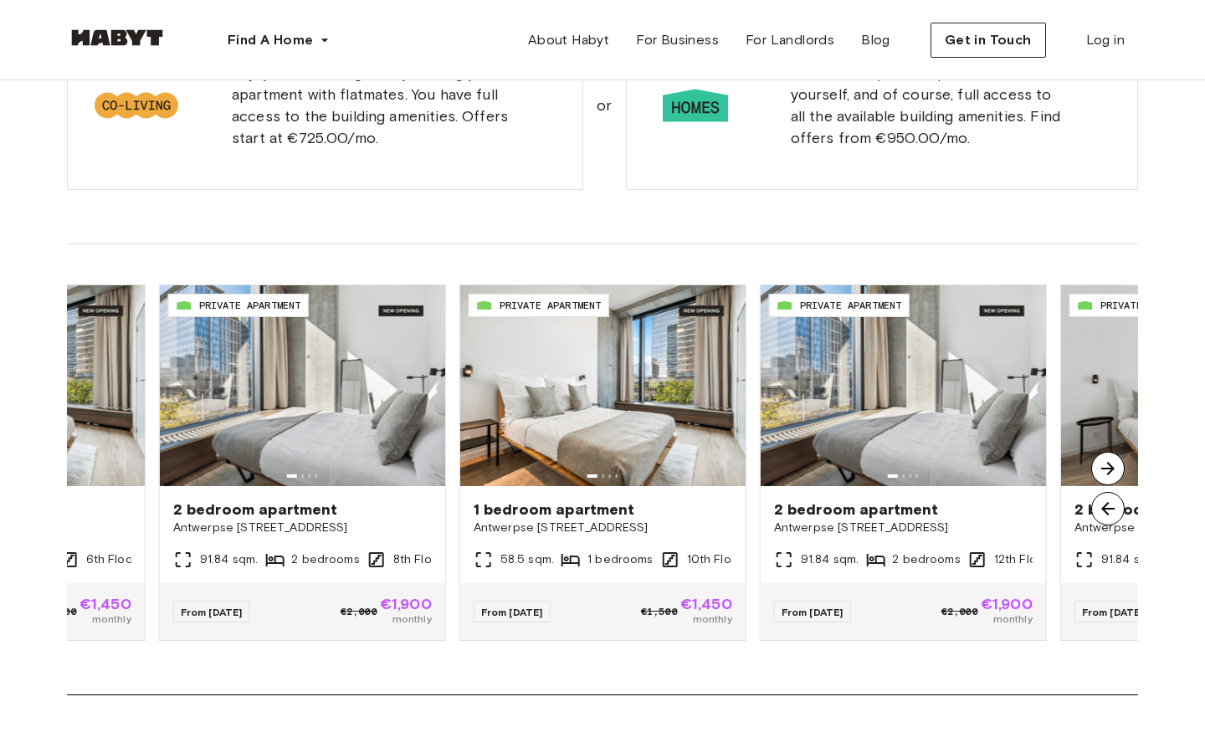
click at [1103, 469] on img at bounding box center [1107, 468] width 33 height 33
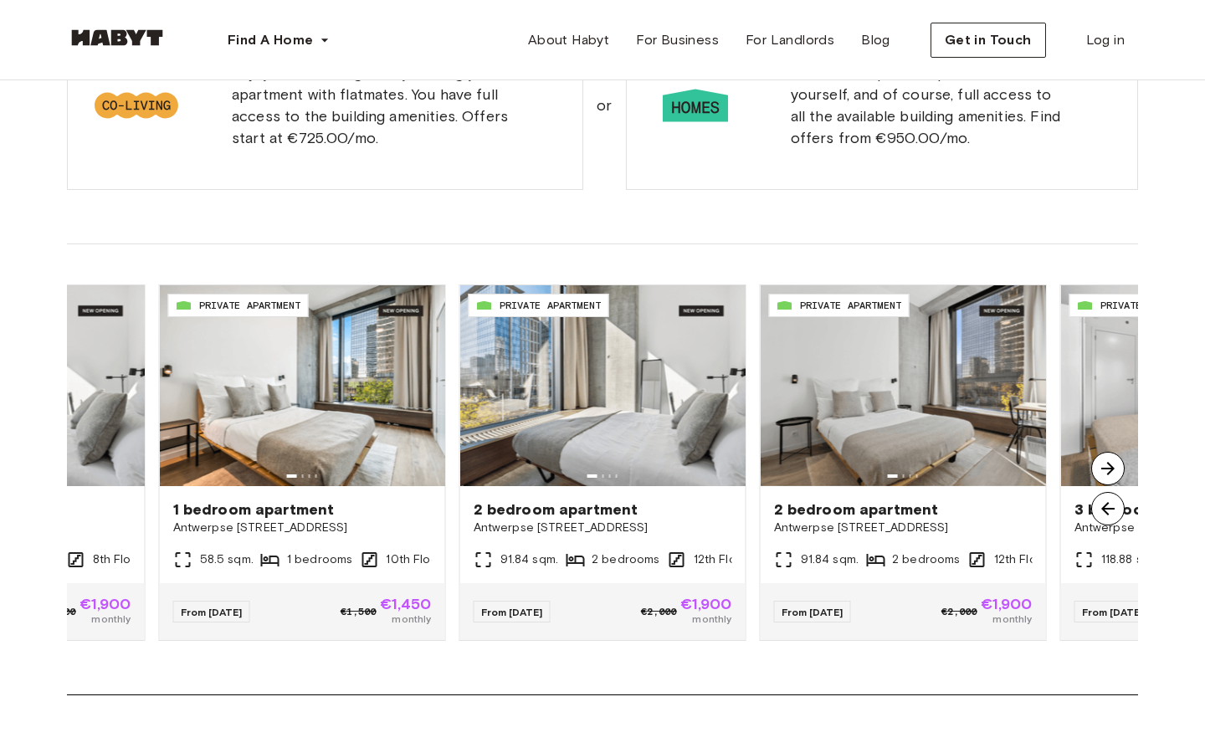
click at [1103, 469] on img at bounding box center [1107, 468] width 33 height 33
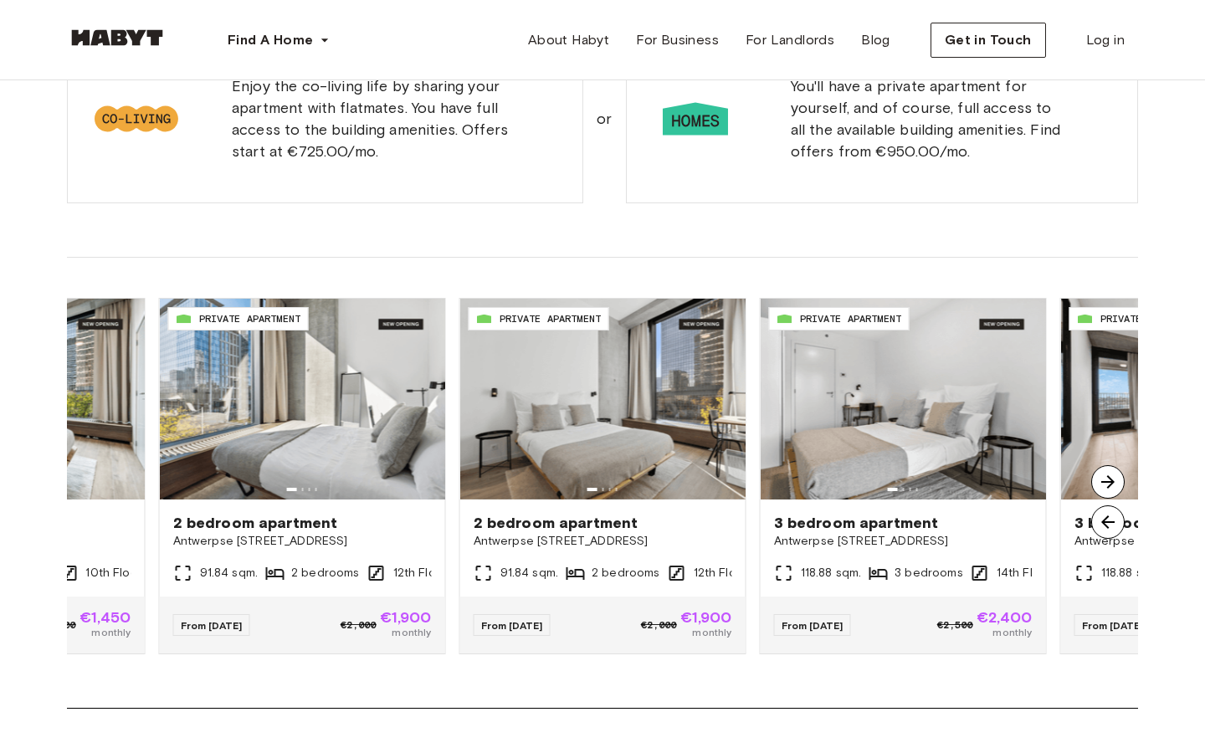
scroll to position [1093, 0]
click at [1108, 481] on img at bounding box center [1107, 480] width 33 height 33
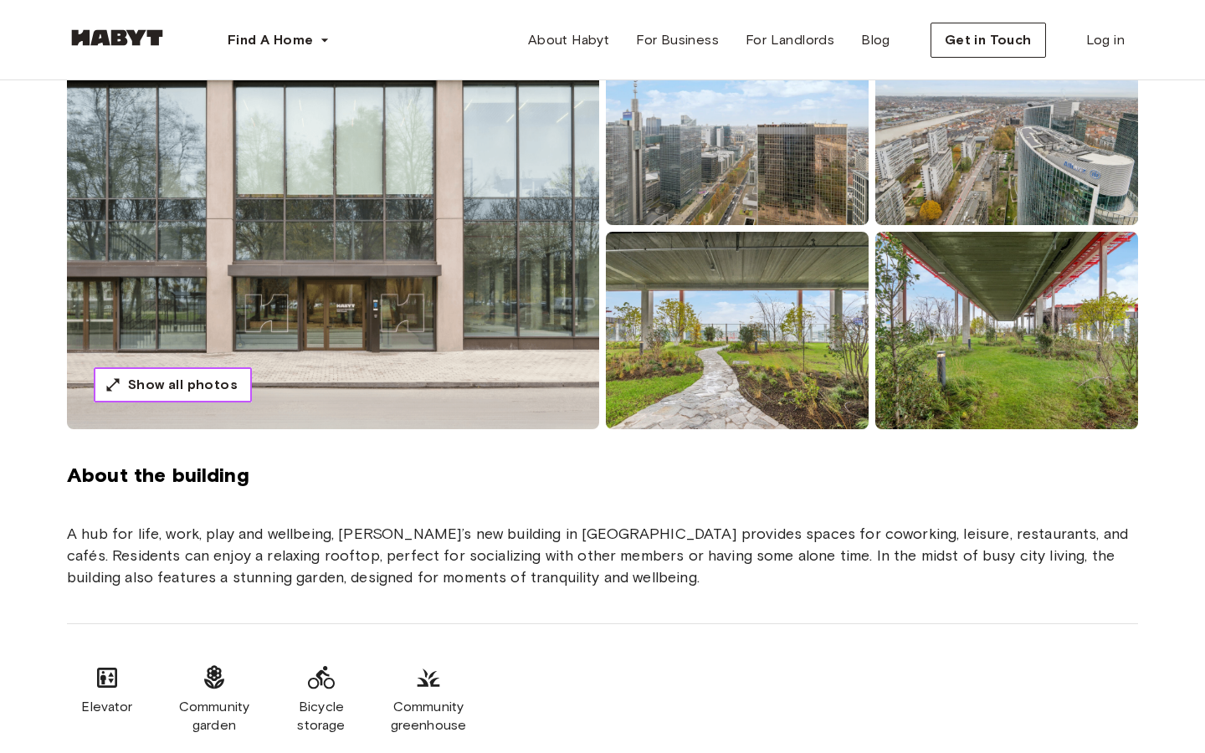
scroll to position [0, 0]
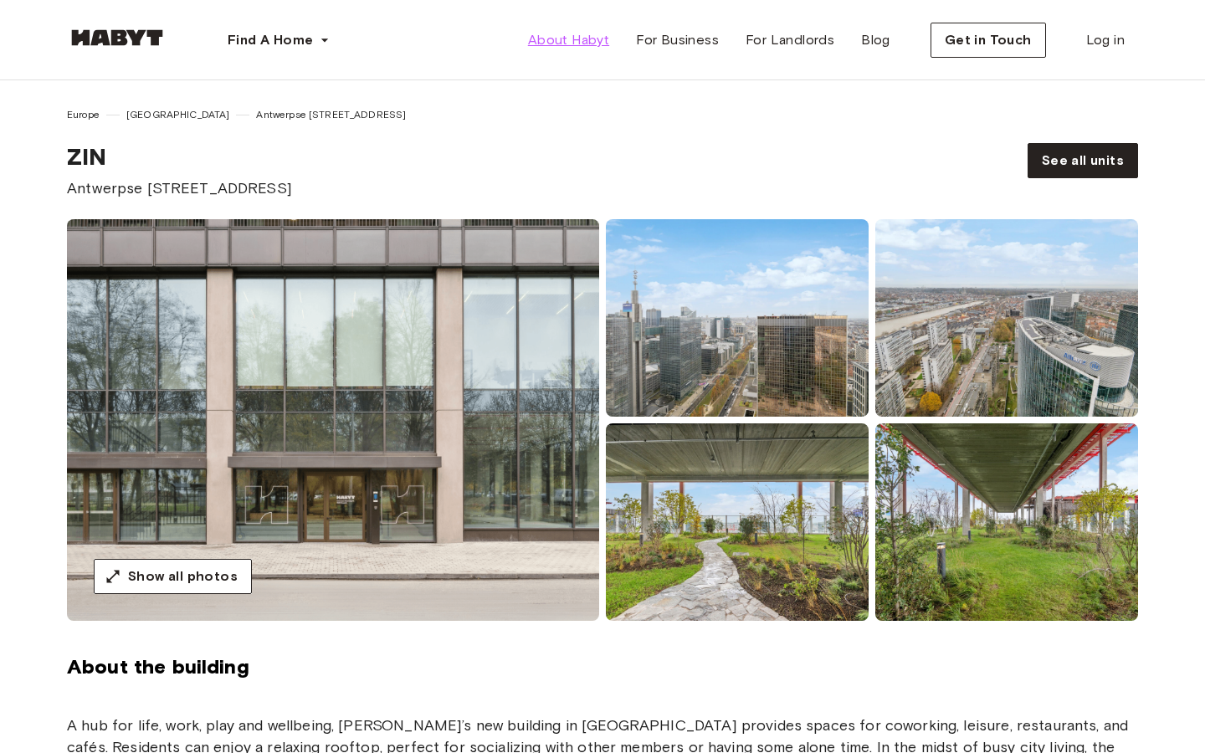
click at [573, 41] on span "About Habyt" at bounding box center [568, 40] width 81 height 20
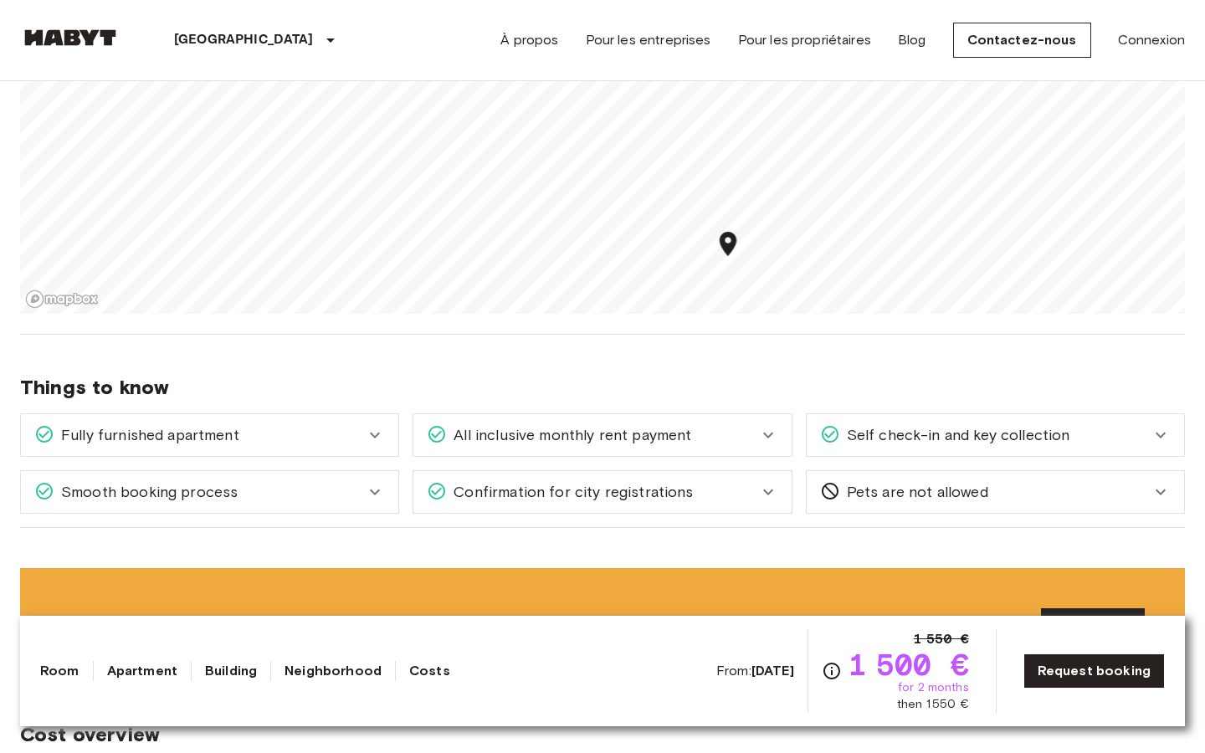
scroll to position [1578, 0]
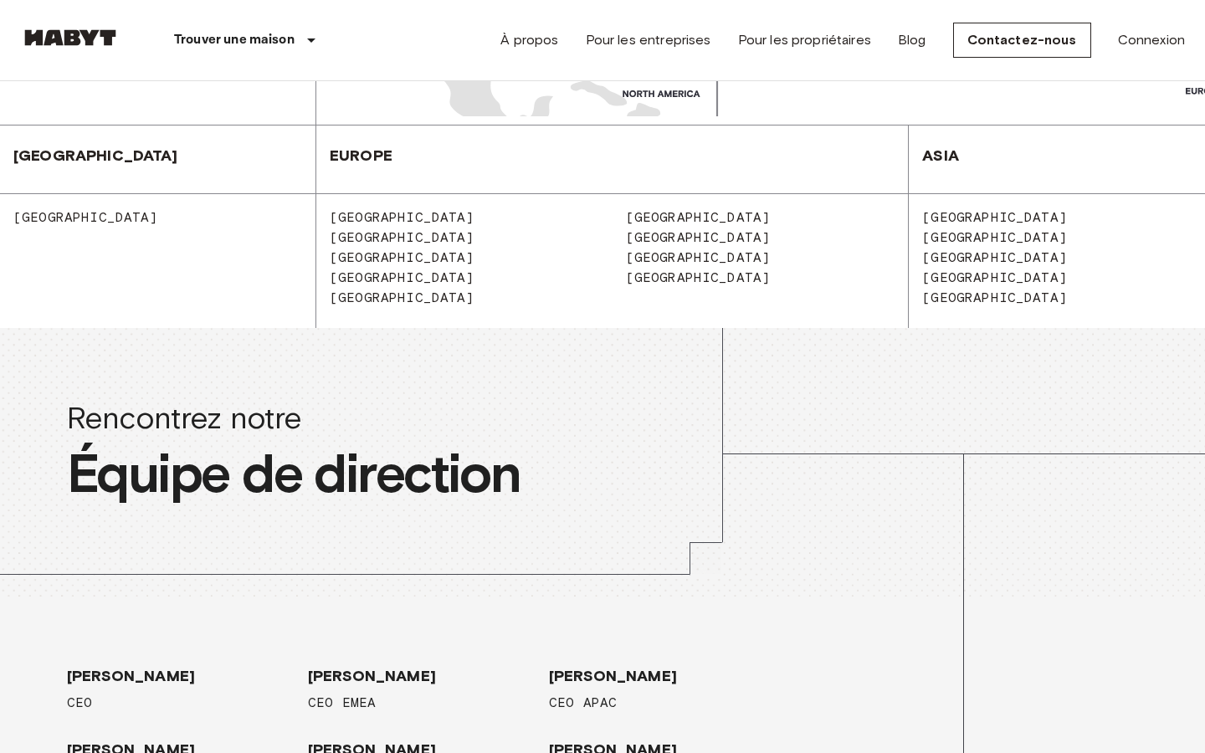
scroll to position [2309, 0]
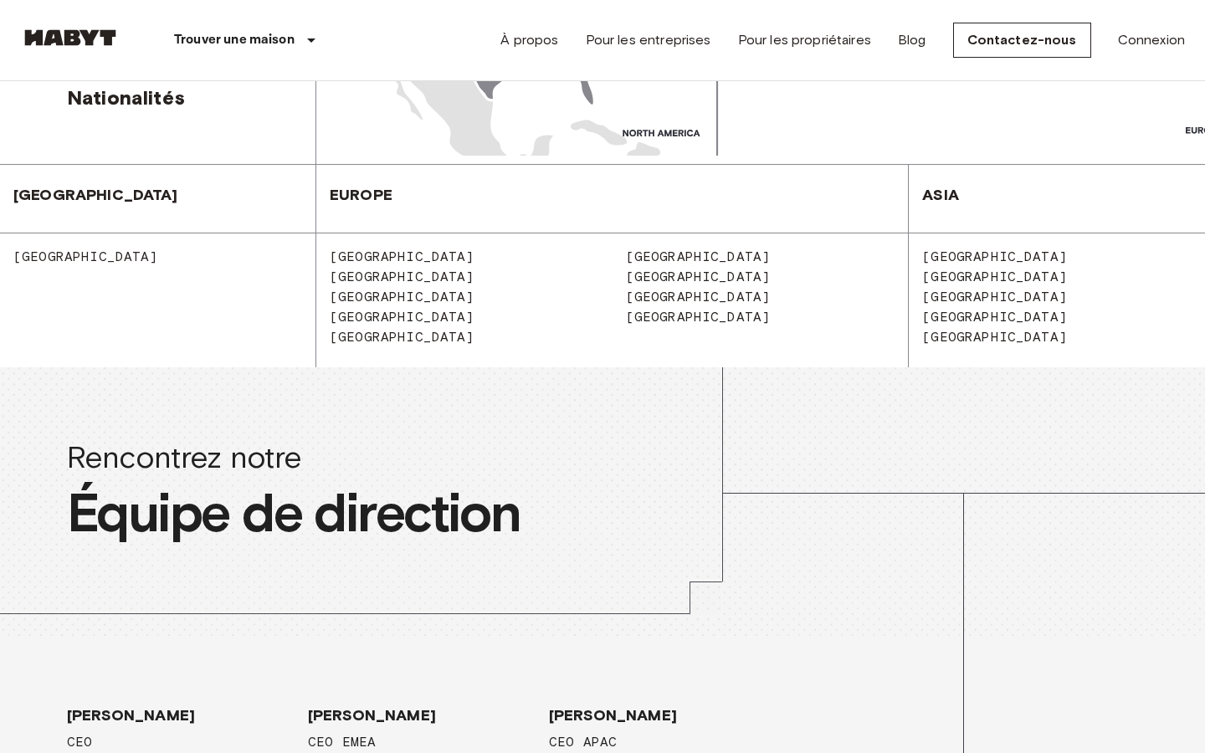
click at [366, 329] on span "[GEOGRAPHIC_DATA]" at bounding box center [395, 337] width 158 height 16
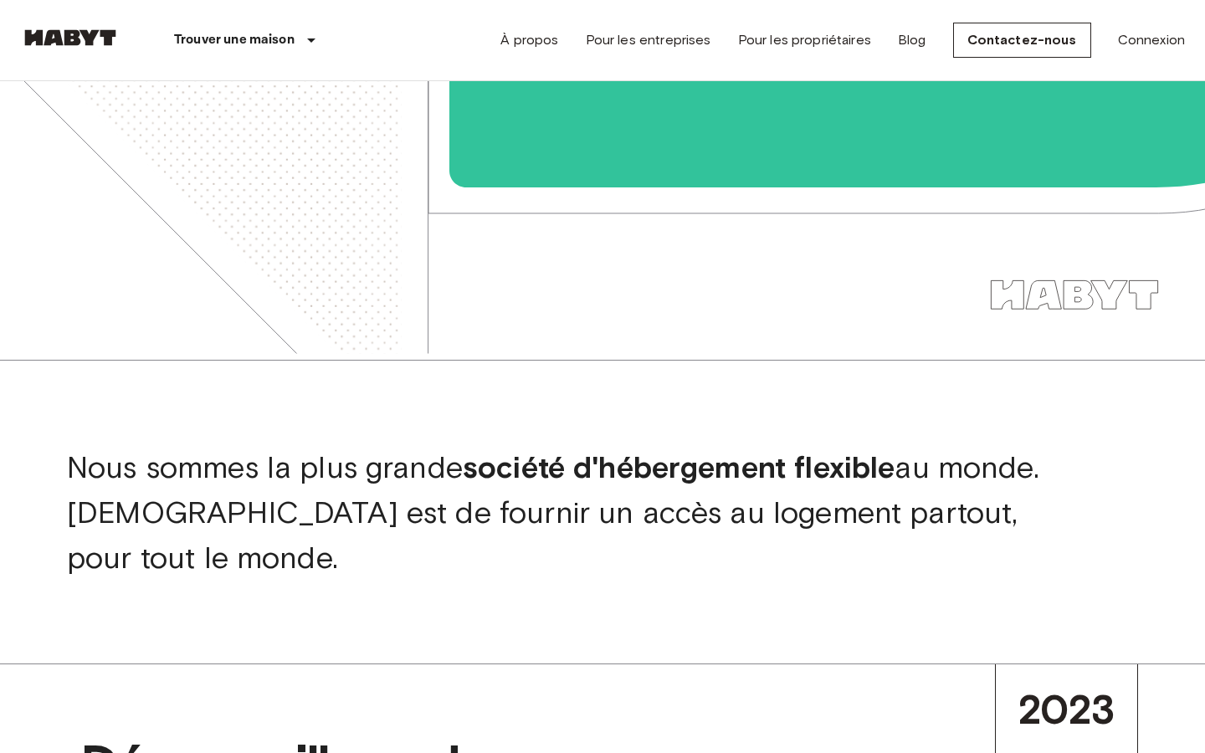
scroll to position [0, 0]
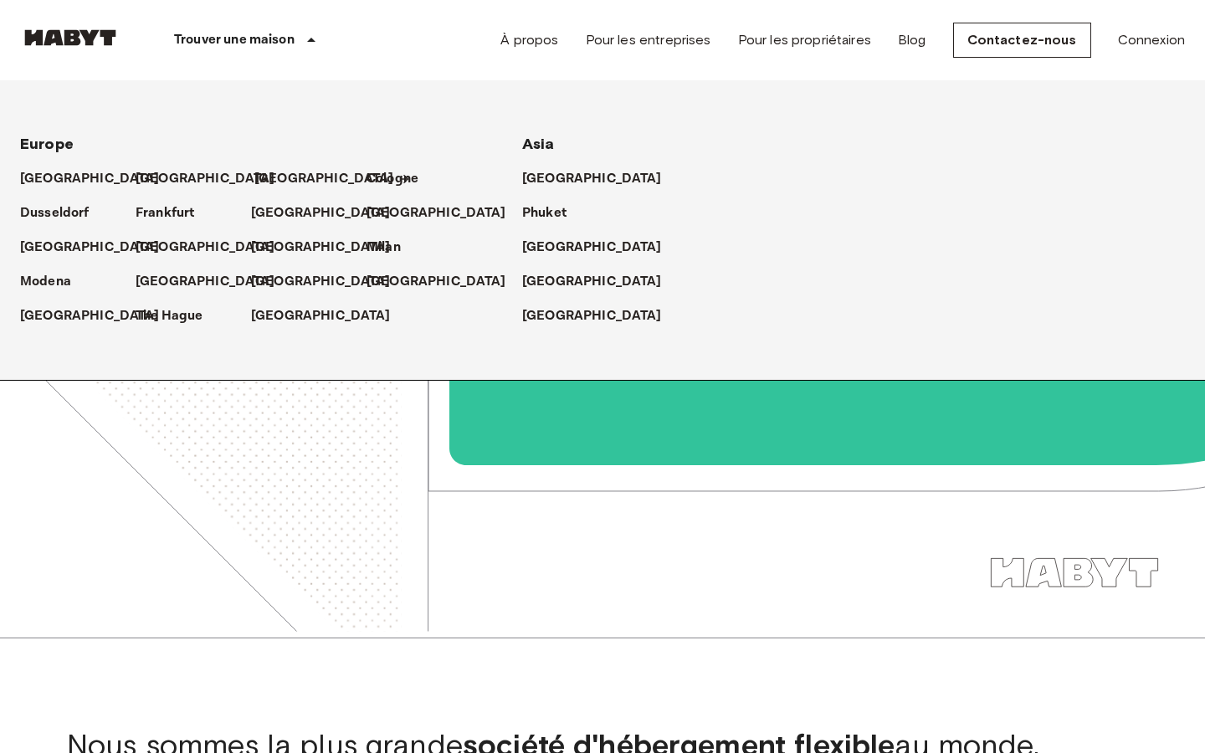
click at [280, 176] on p "[GEOGRAPHIC_DATA]" at bounding box center [324, 179] width 140 height 20
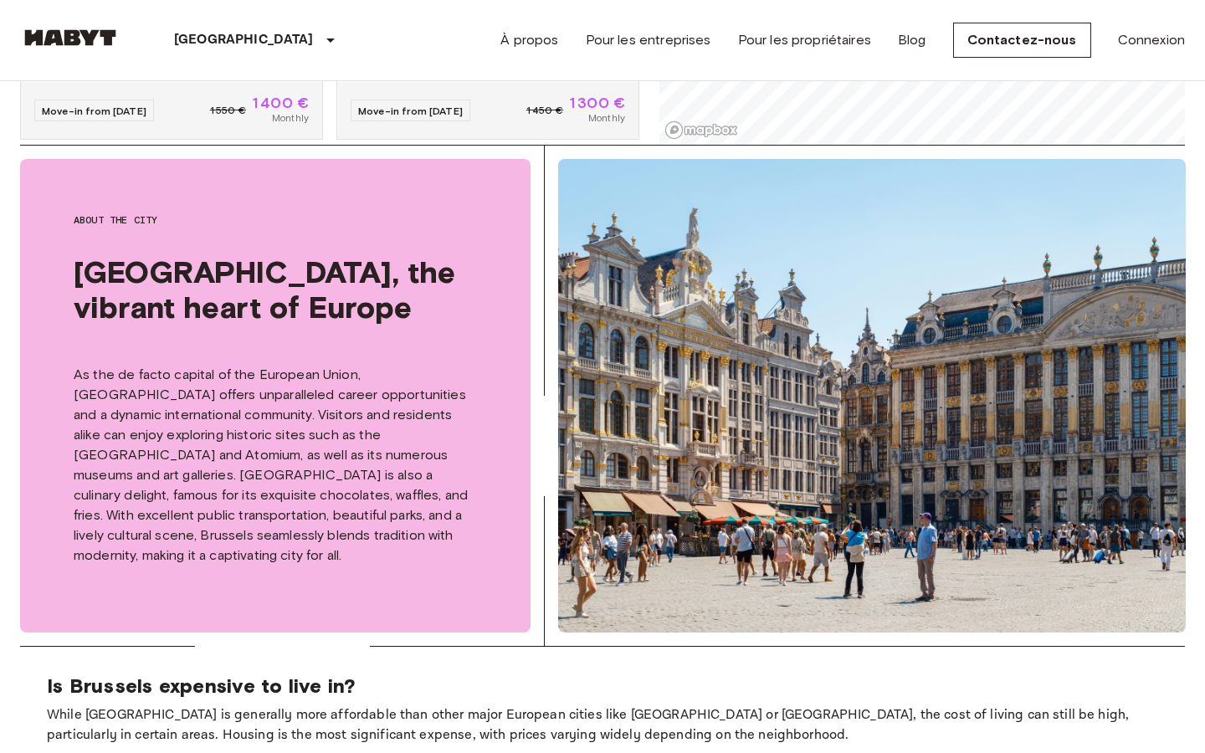
scroll to position [629, 0]
